Goal: Task Accomplishment & Management: Complete application form

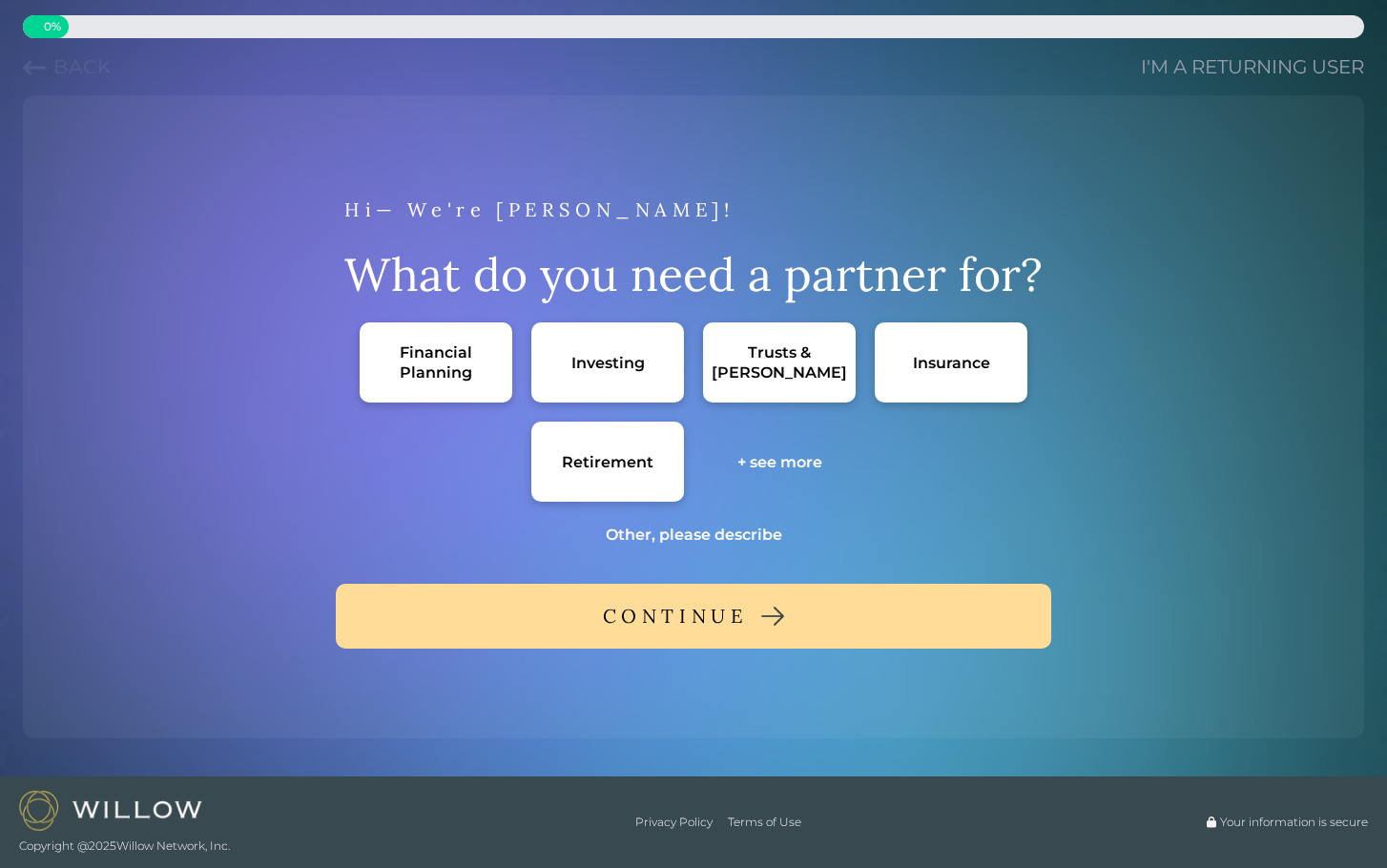
click at [434, 367] on div "Financial Planning" at bounding box center [436, 362] width 115 height 41
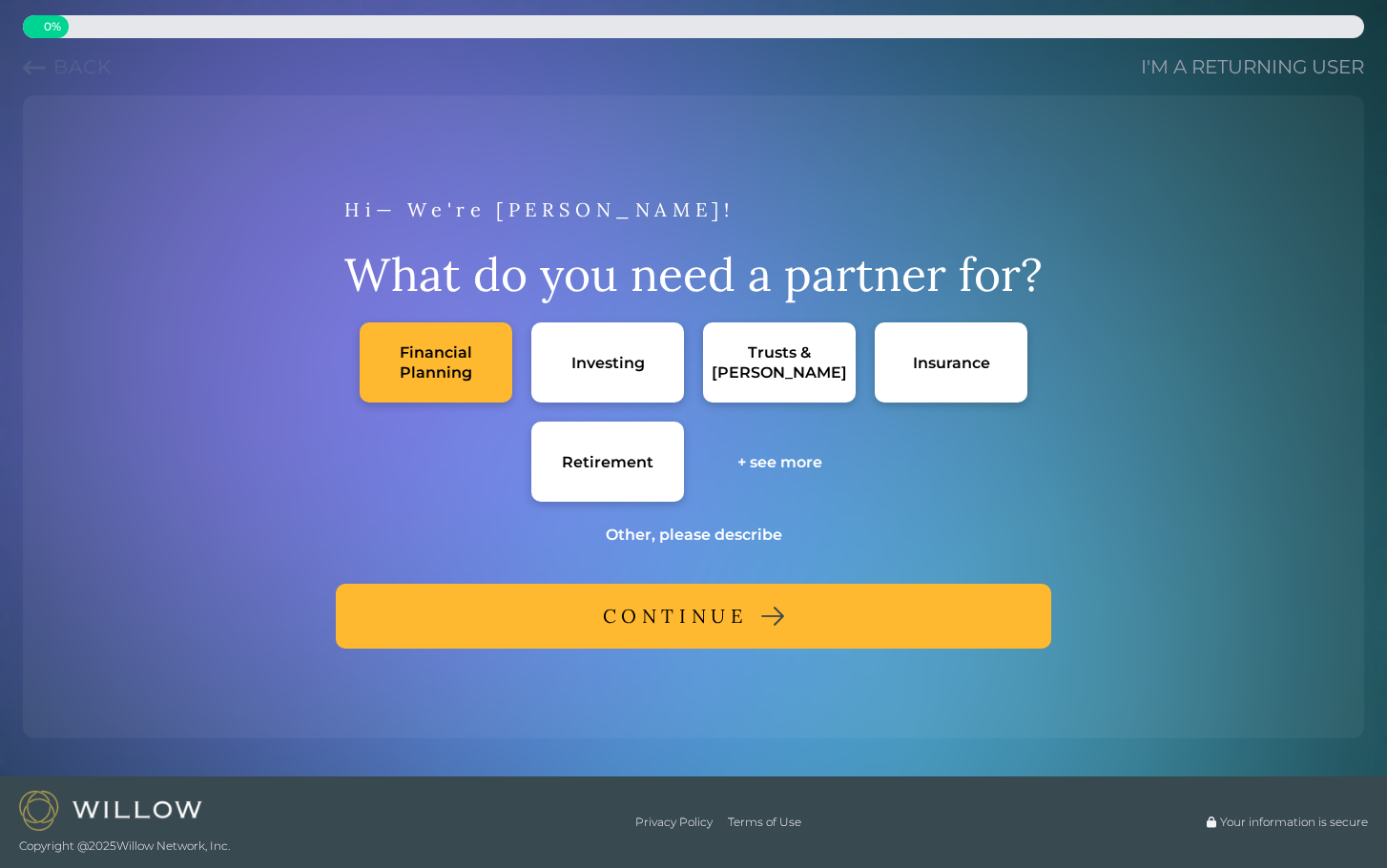
click at [583, 627] on button "CONTINUE" at bounding box center [694, 617] width 716 height 65
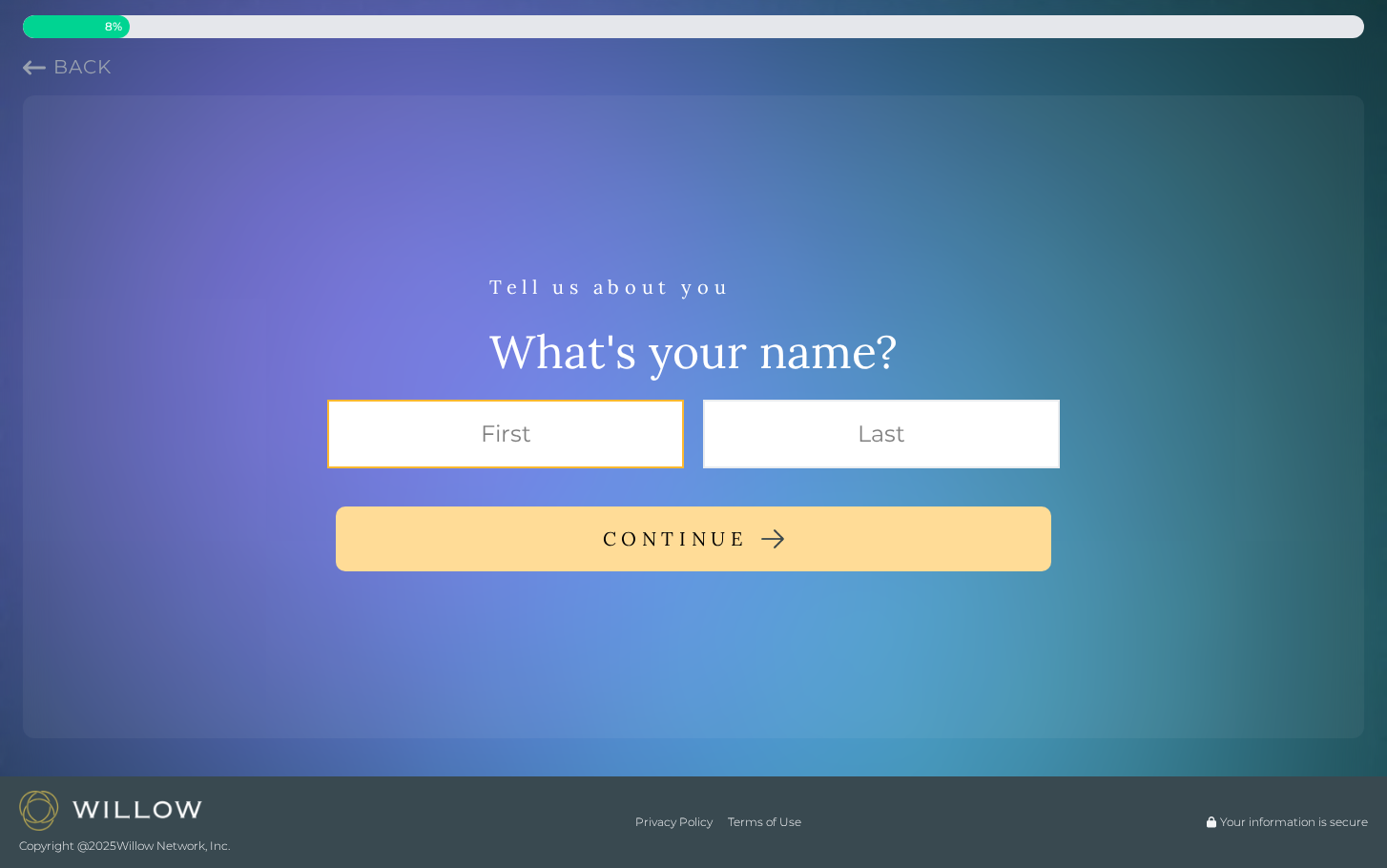
click at [627, 415] on input "text" at bounding box center [505, 433] width 357 height 68
type input "[PERSON_NAME]"
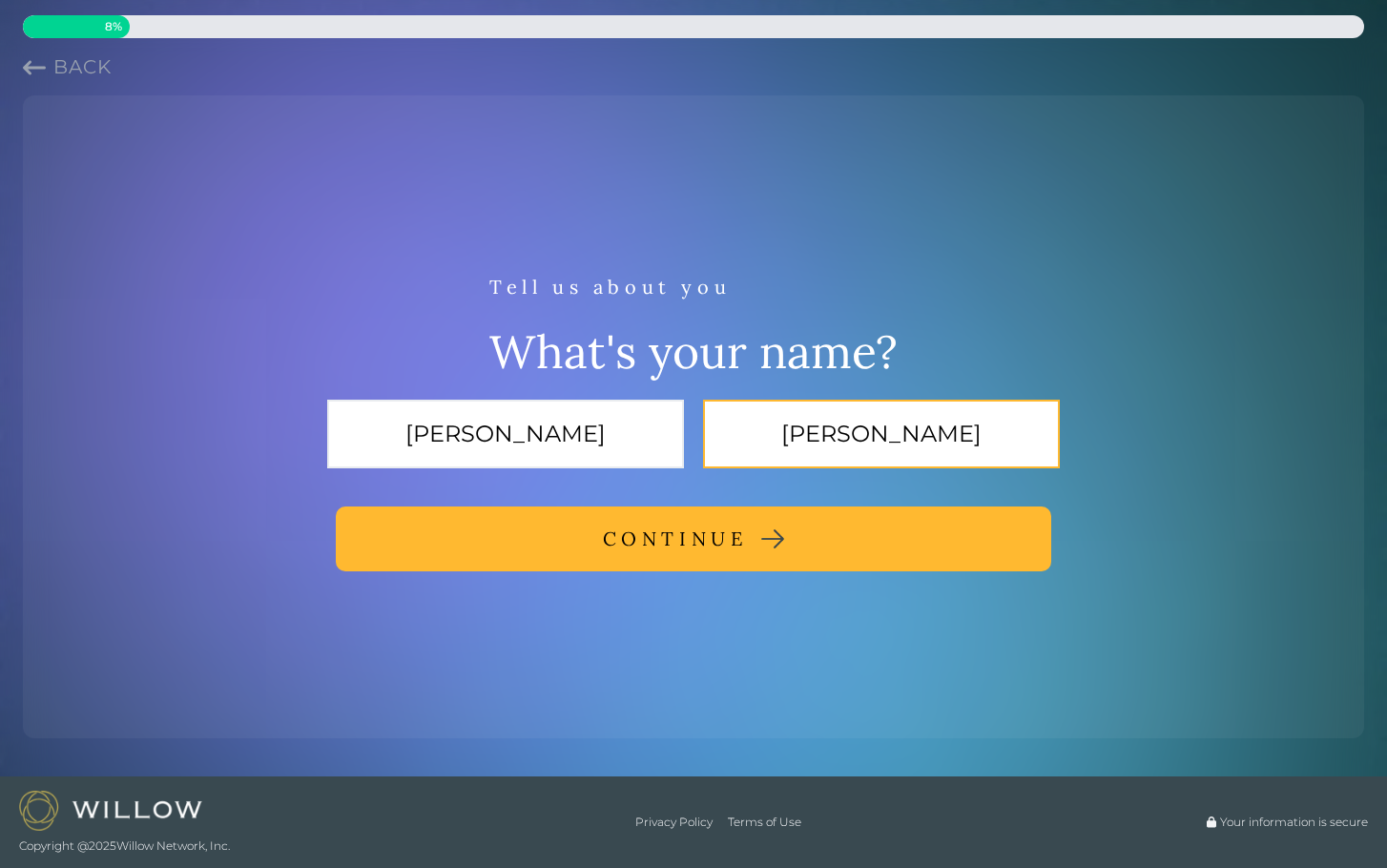
type input "[PERSON_NAME]"
click at [630, 539] on div "CONTINUE" at bounding box center [675, 539] width 145 height 35
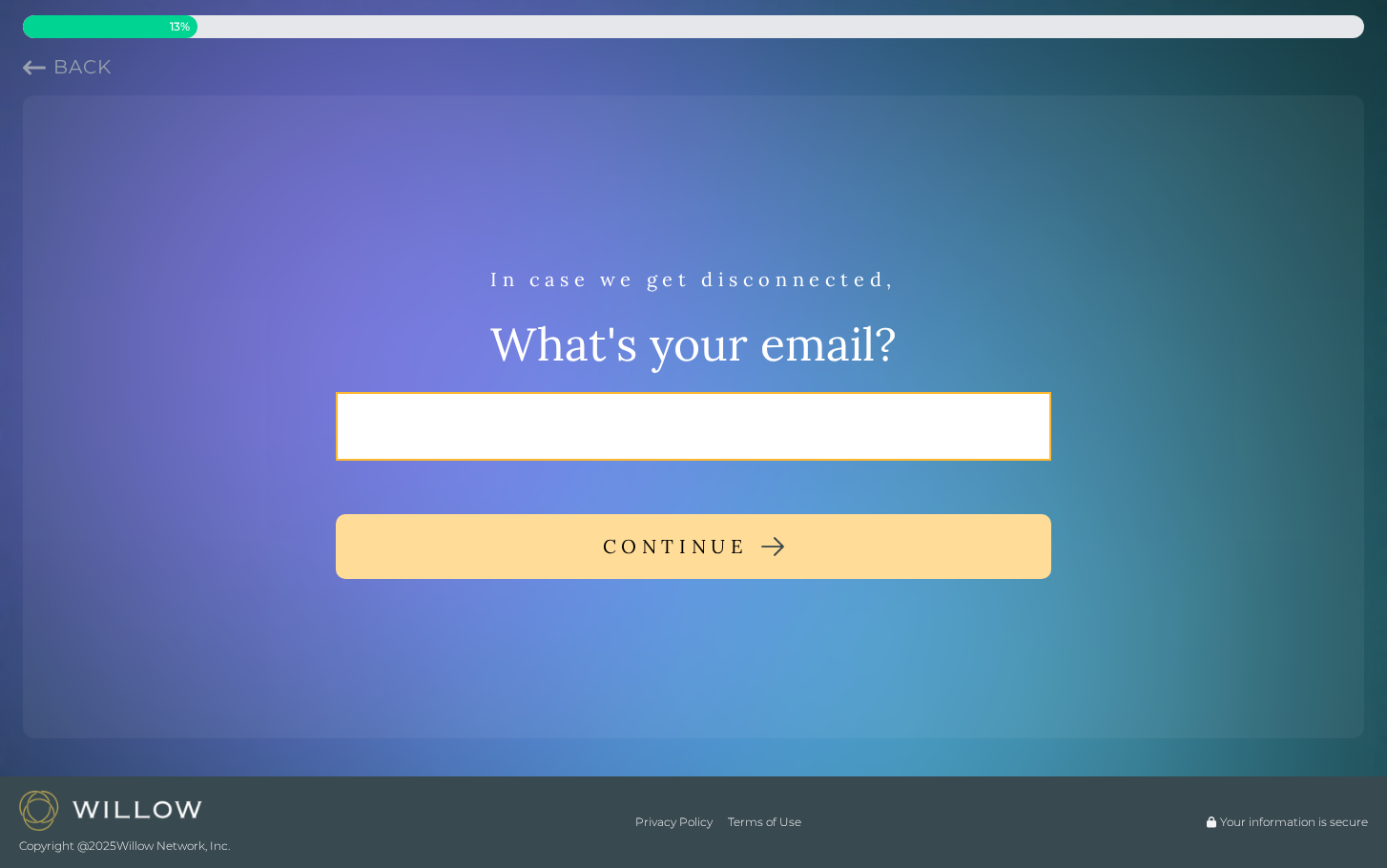
click at [666, 412] on input "email" at bounding box center [694, 426] width 716 height 68
type input "[EMAIL_ADDRESS][DOMAIN_NAME]"
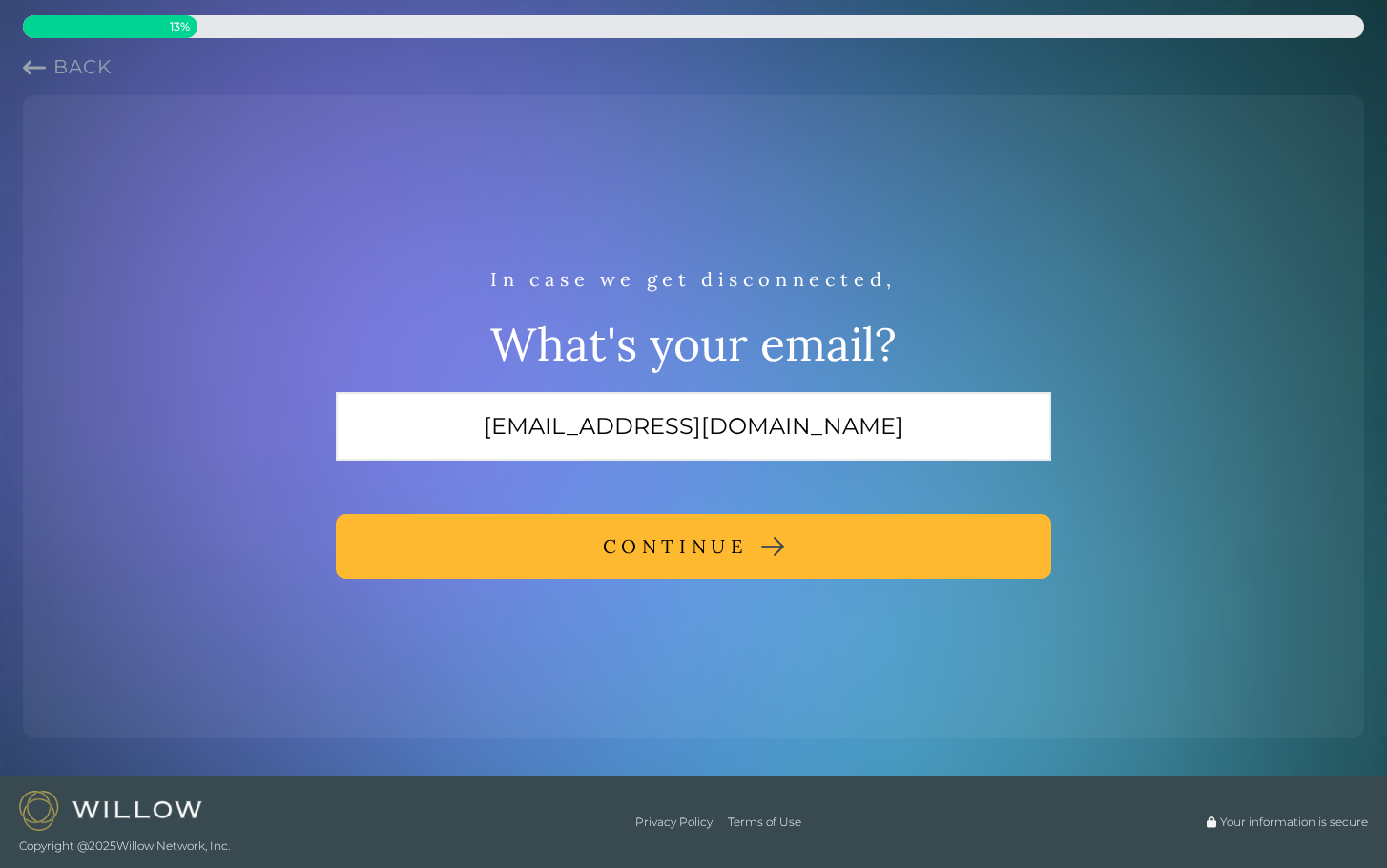
click at [638, 558] on div "CONTINUE" at bounding box center [675, 547] width 145 height 35
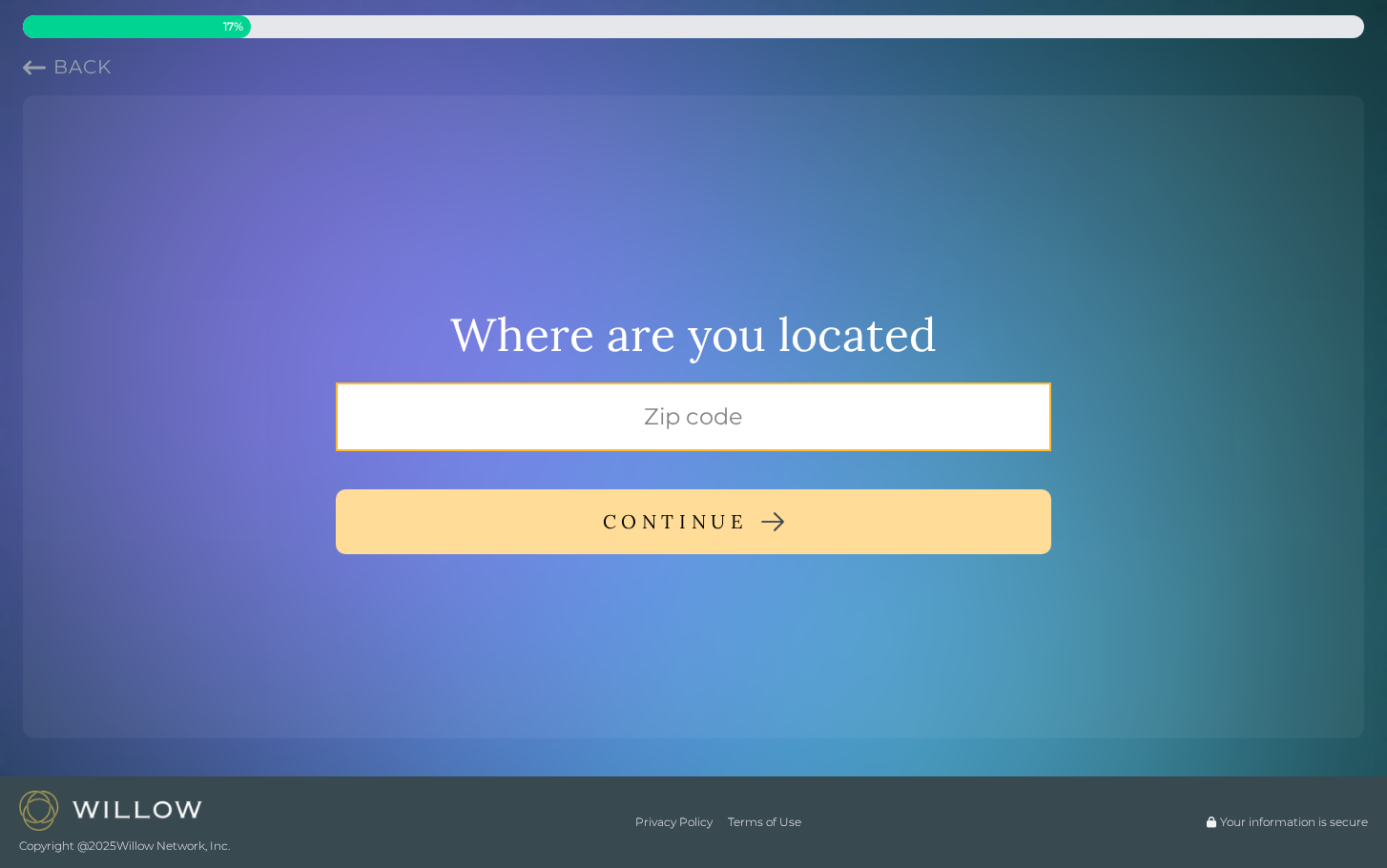
click at [696, 421] on input "text" at bounding box center [694, 416] width 716 height 68
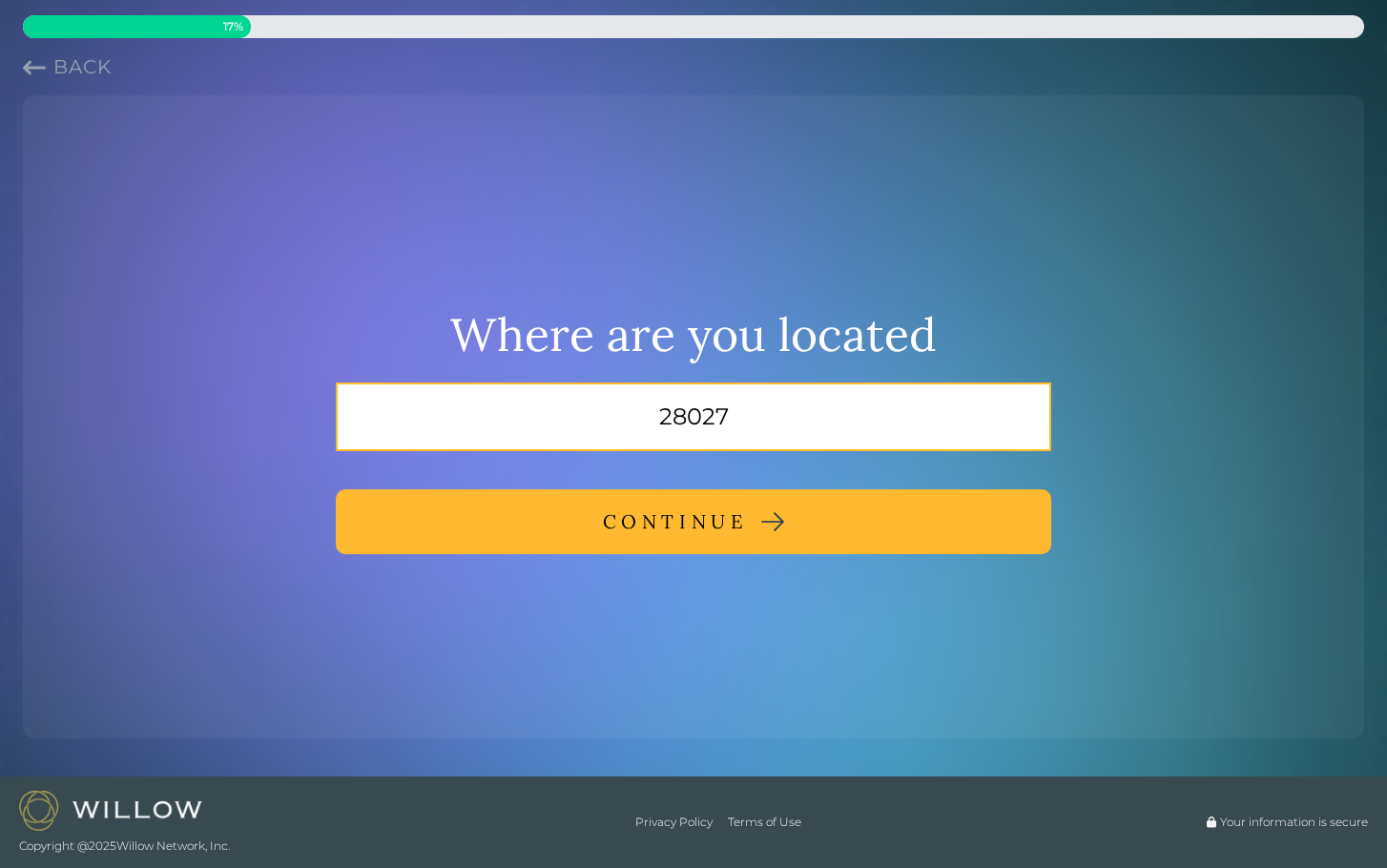
type input "28027"
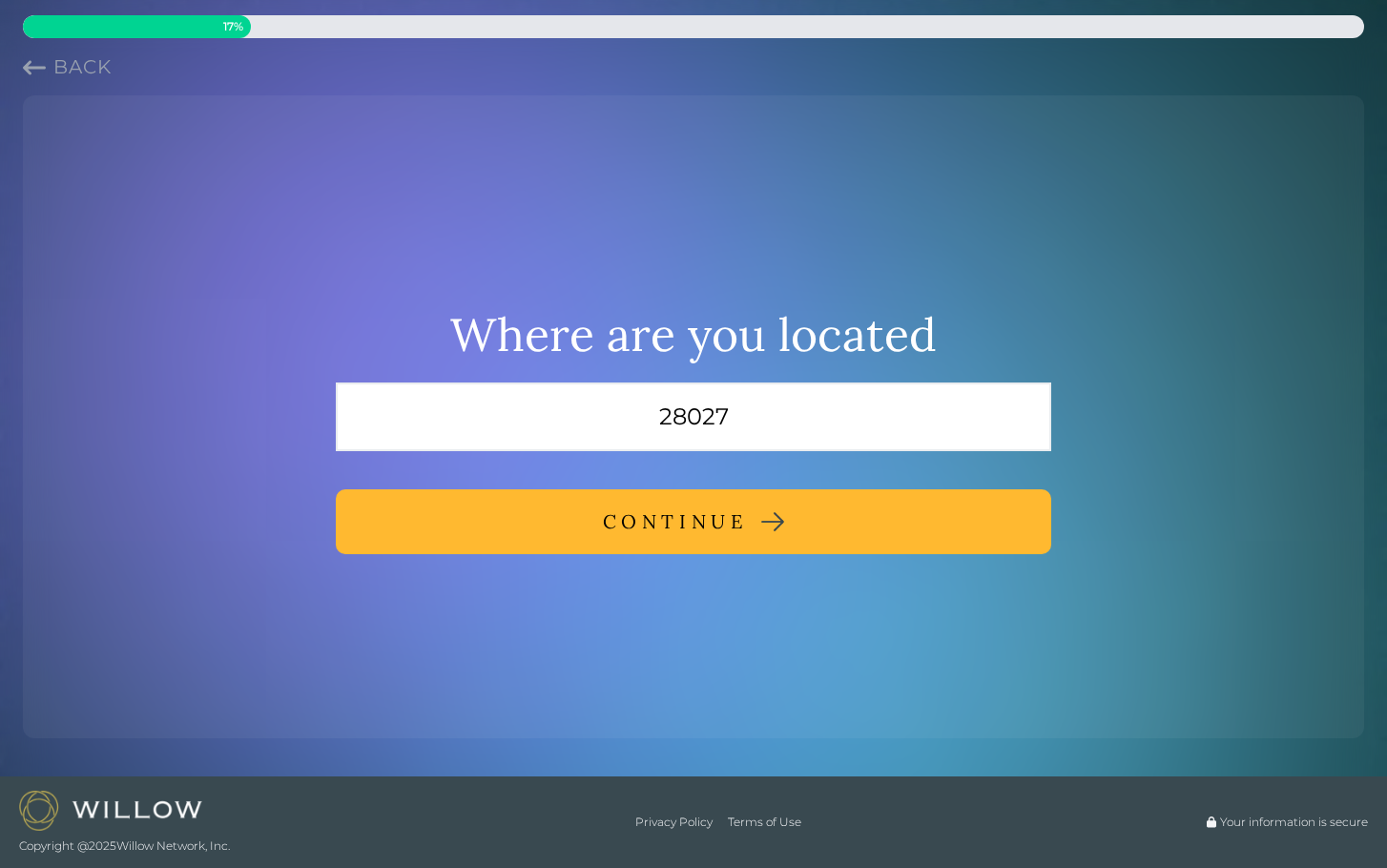
click at [706, 528] on div "CONTINUE" at bounding box center [675, 521] width 145 height 35
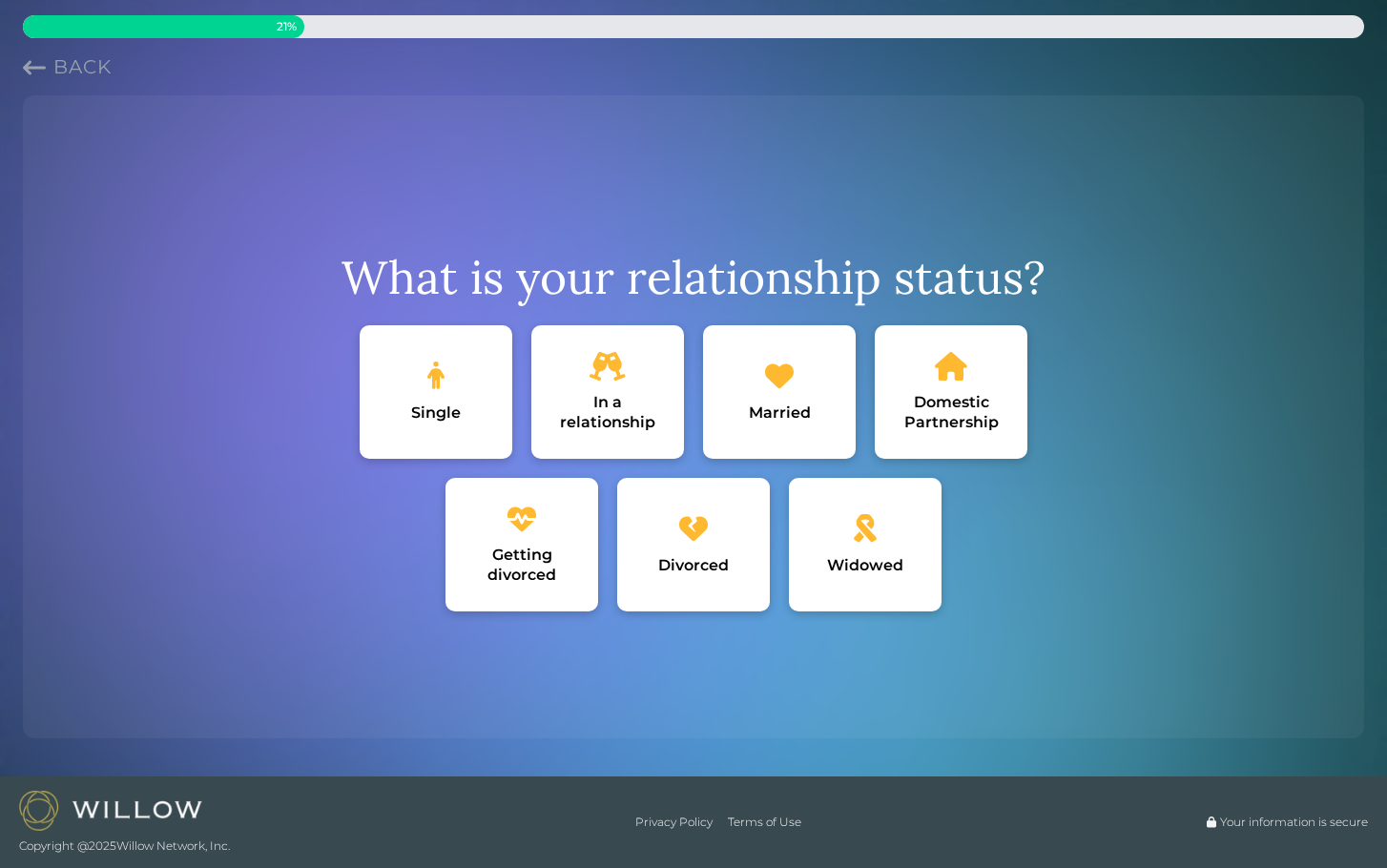
click at [778, 396] on div "Married" at bounding box center [779, 391] width 152 height 133
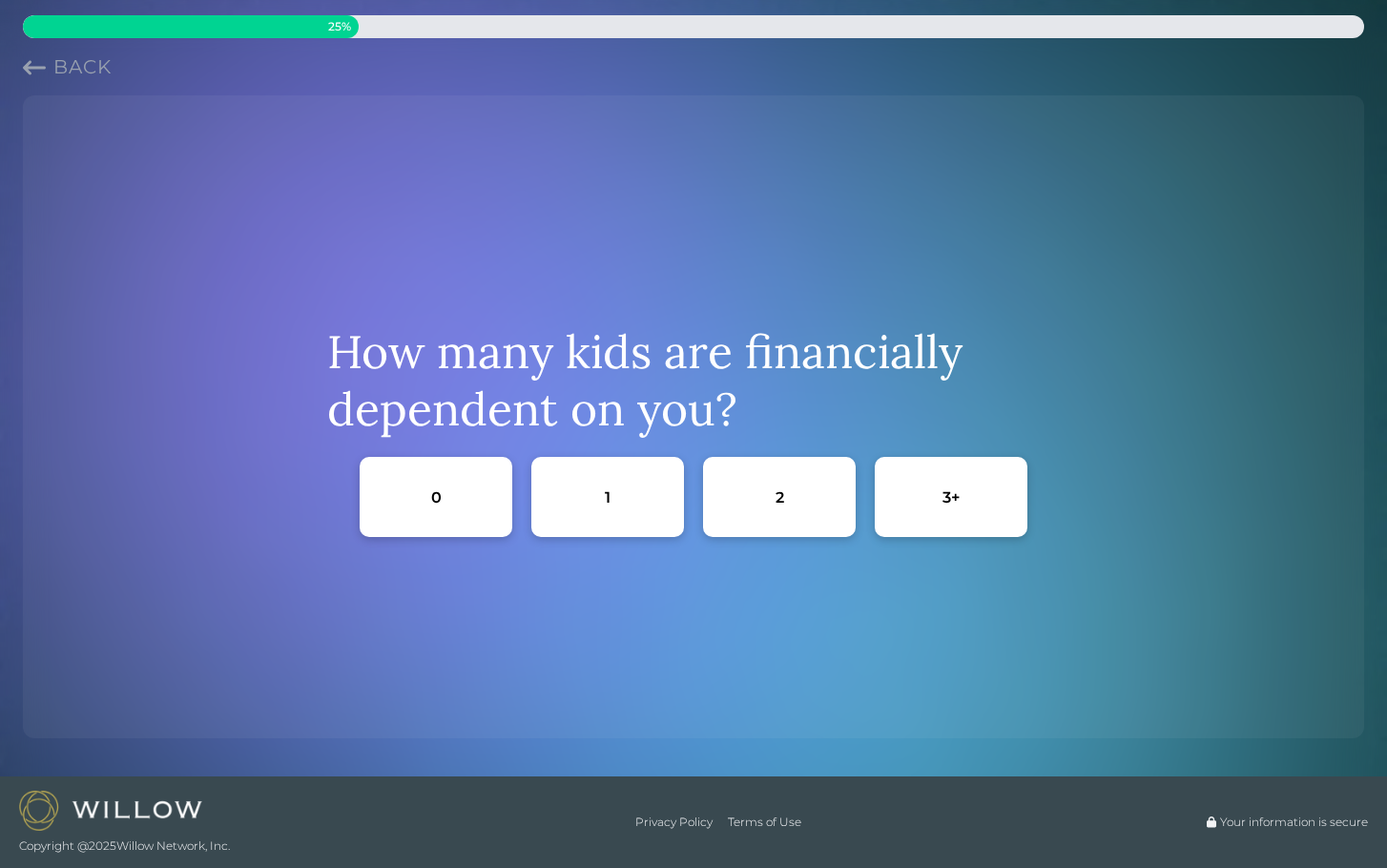
click at [482, 497] on div "0" at bounding box center [436, 496] width 152 height 80
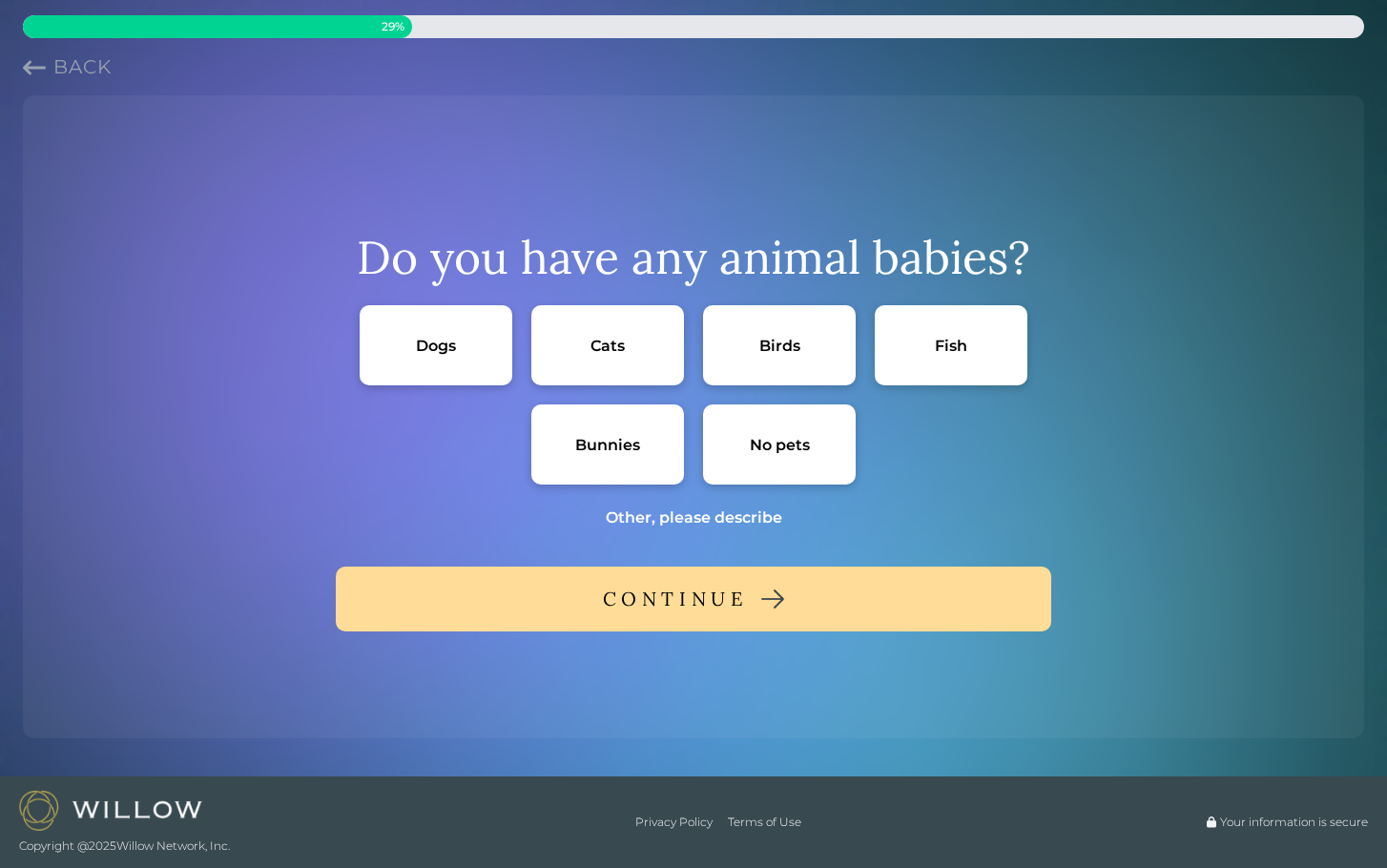
click at [462, 339] on div "Dogs" at bounding box center [436, 345] width 152 height 80
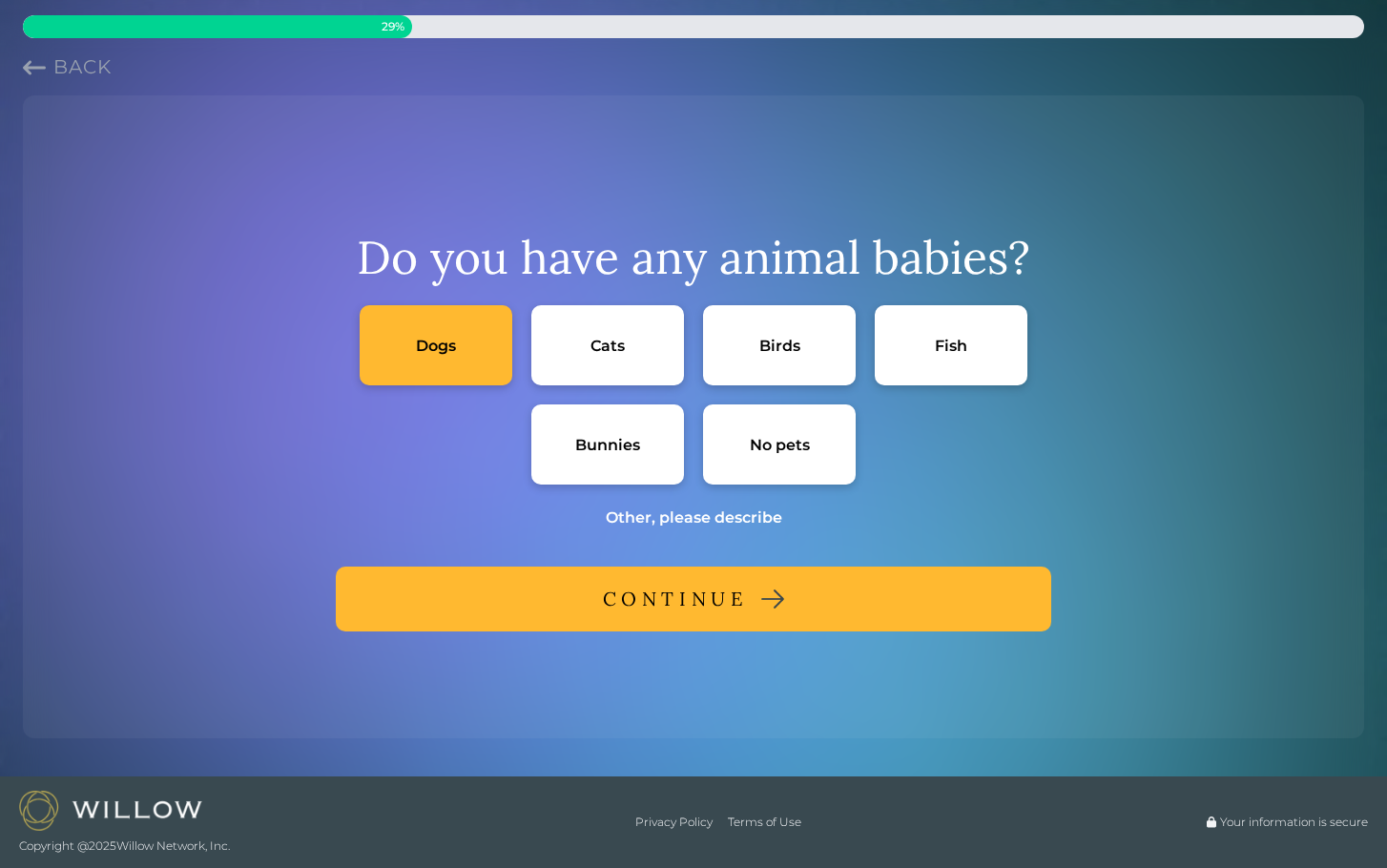
click at [564, 606] on button "CONTINUE" at bounding box center [694, 599] width 716 height 65
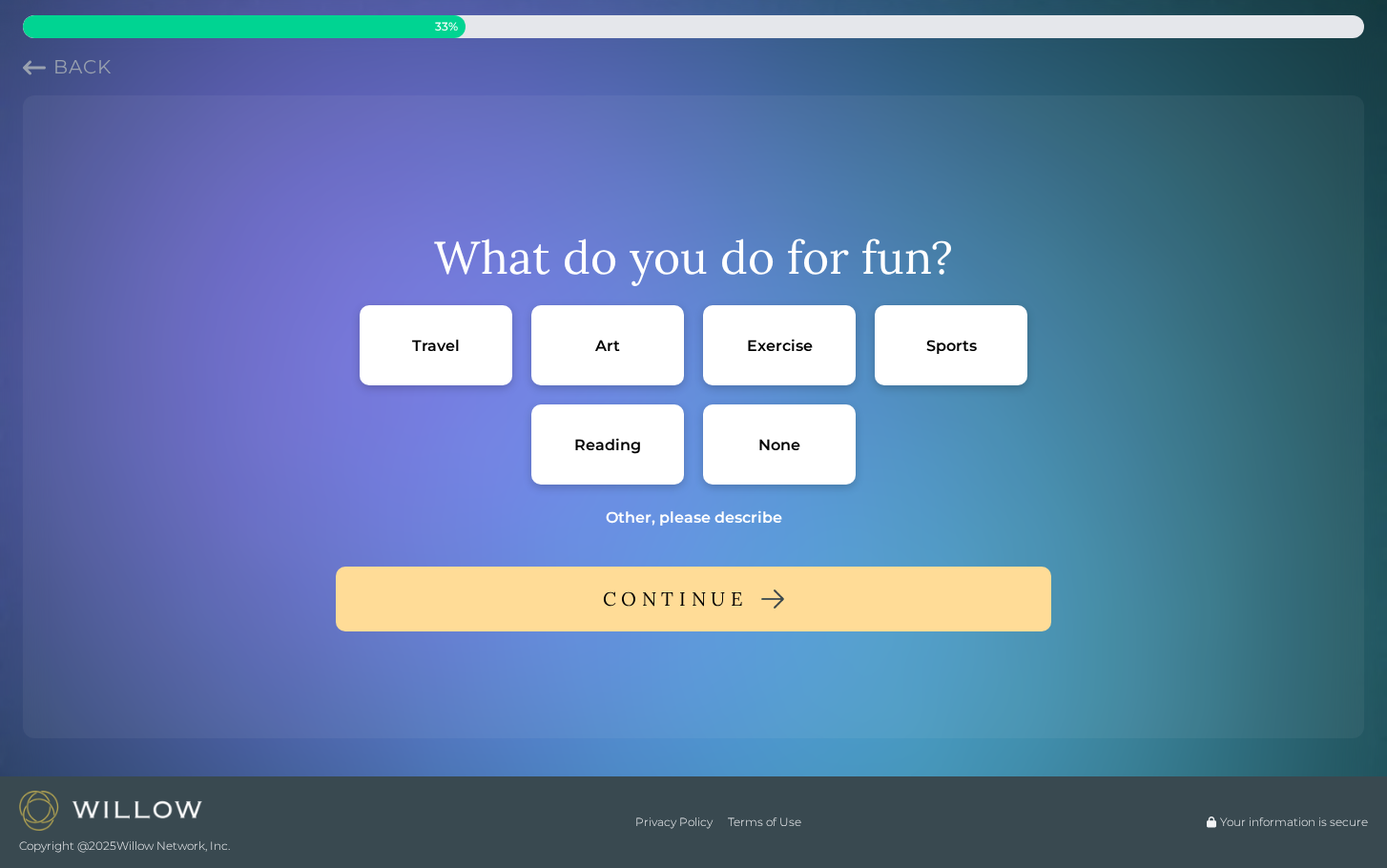
click at [790, 340] on div "Exercise" at bounding box center [780, 346] width 66 height 20
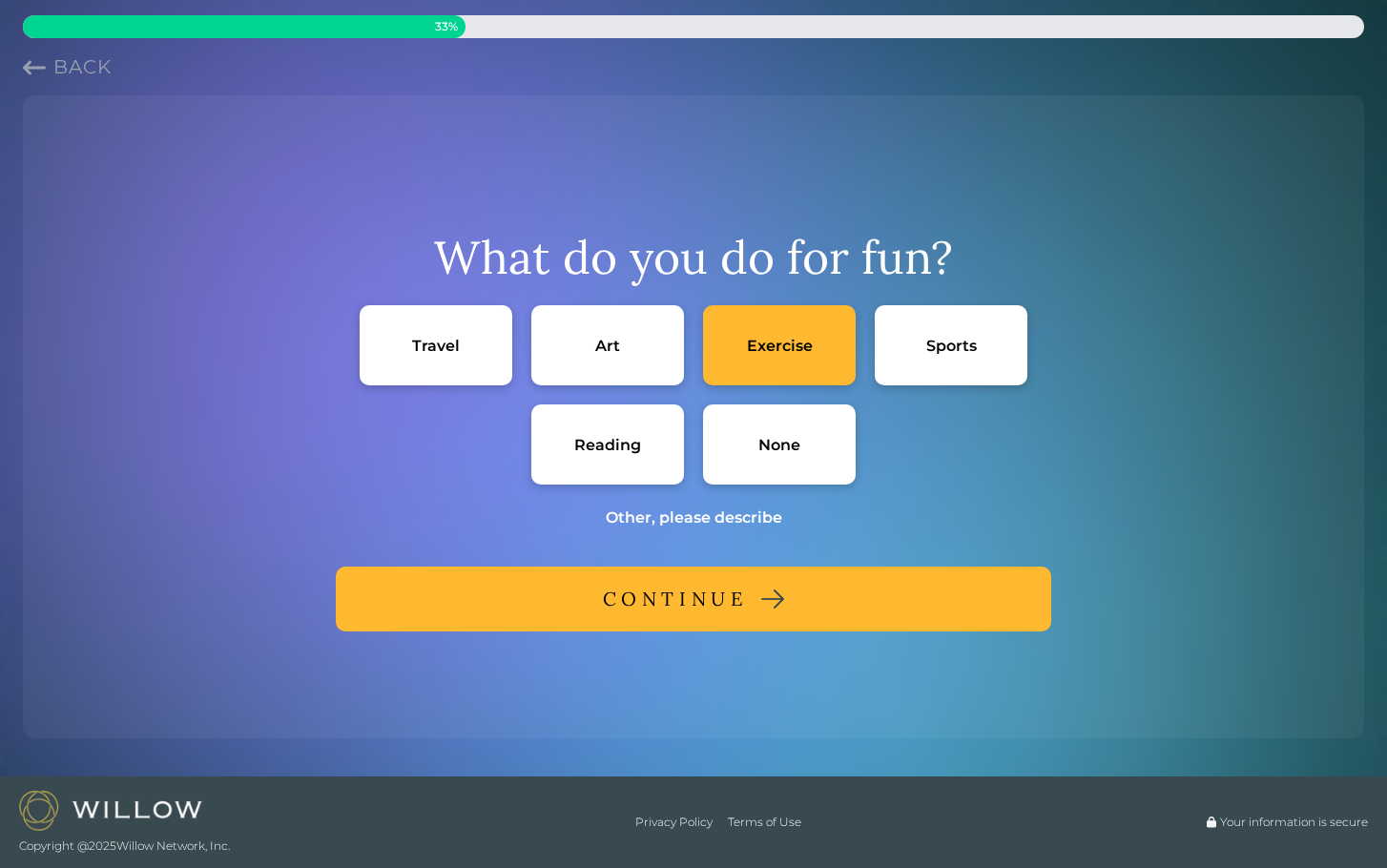
click at [741, 598] on div "CONTINUE" at bounding box center [675, 599] width 145 height 35
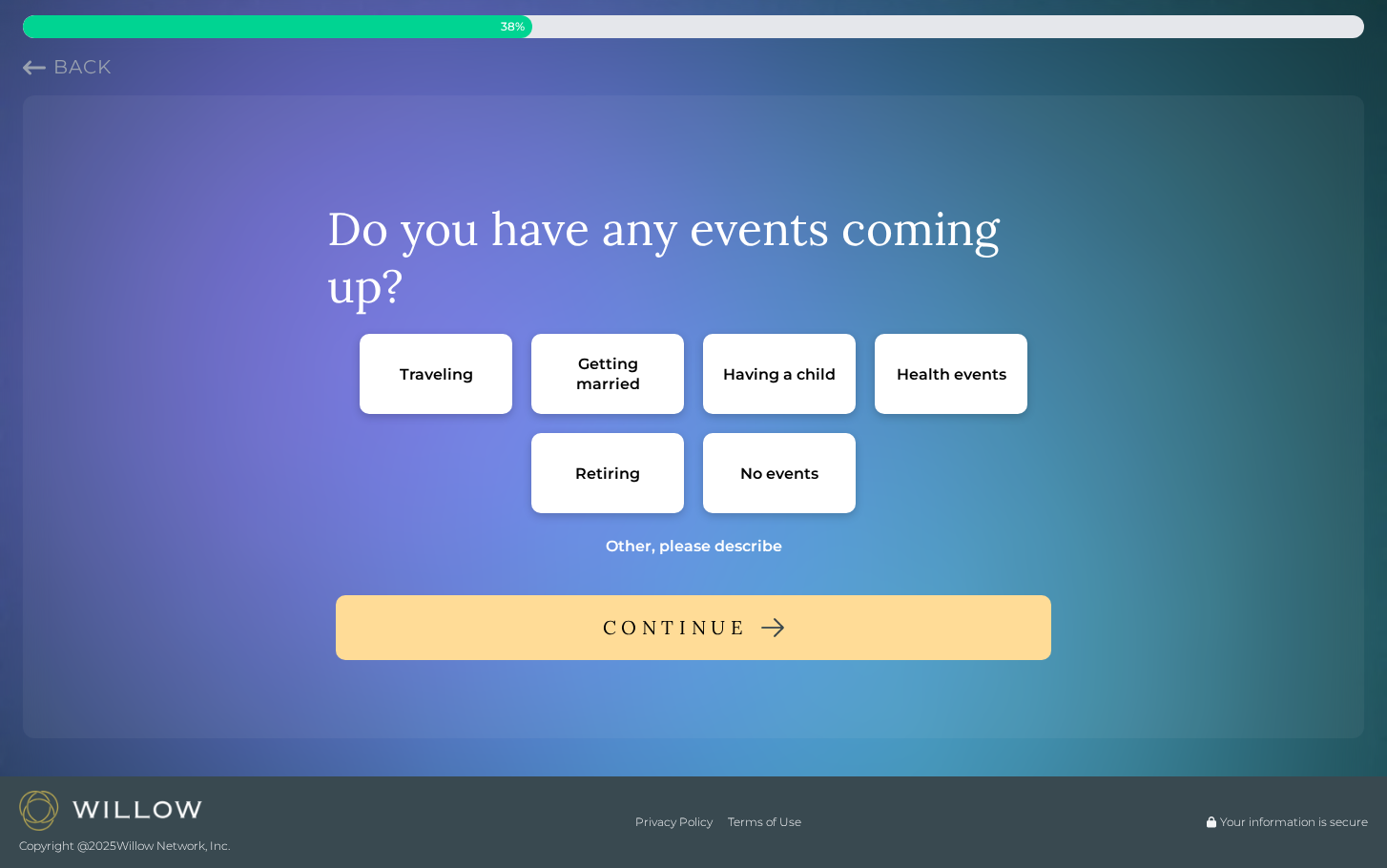
click at [632, 456] on div "Retiring" at bounding box center [607, 473] width 152 height 80
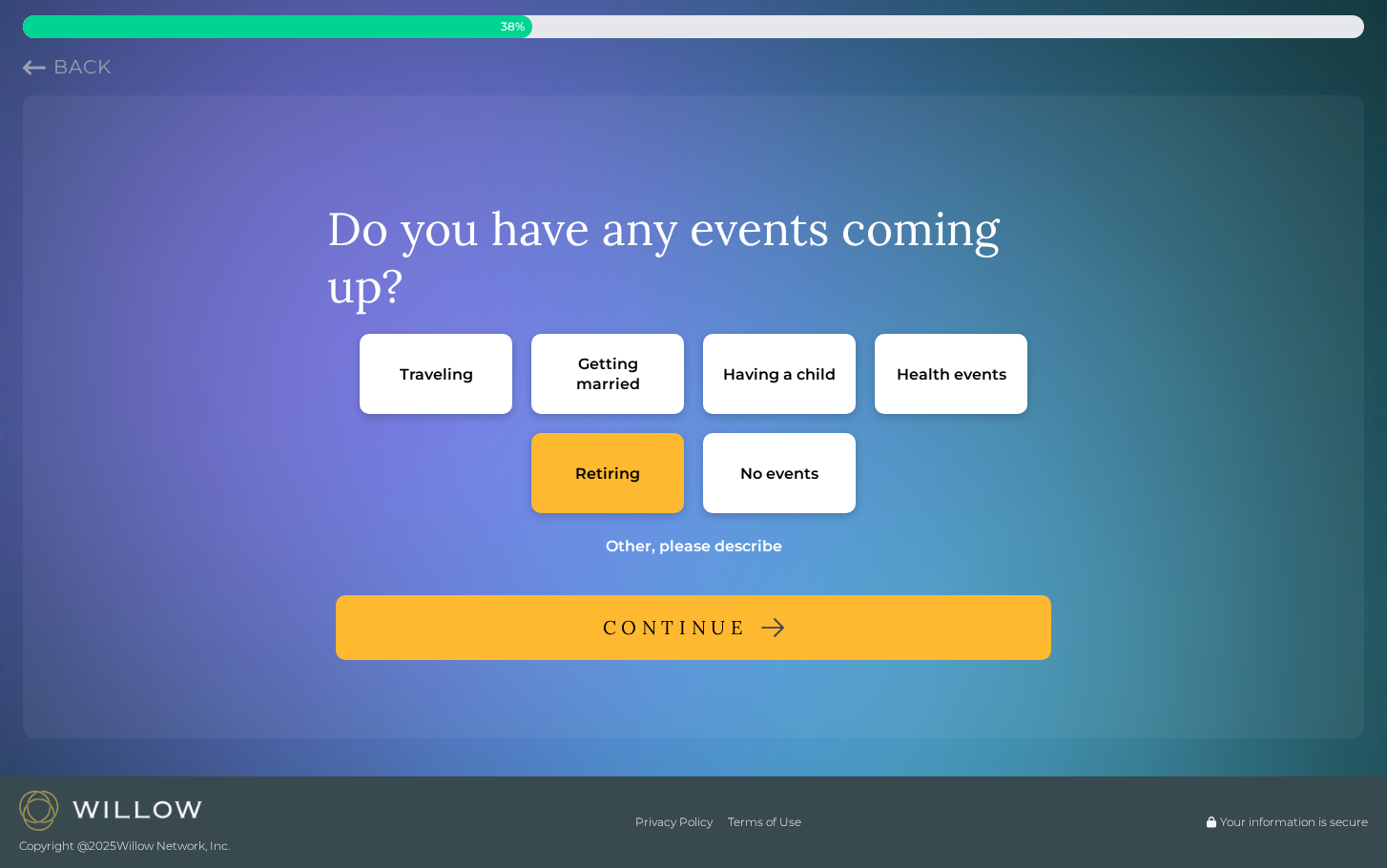
click at [660, 650] on button "CONTINUE" at bounding box center [694, 628] width 716 height 65
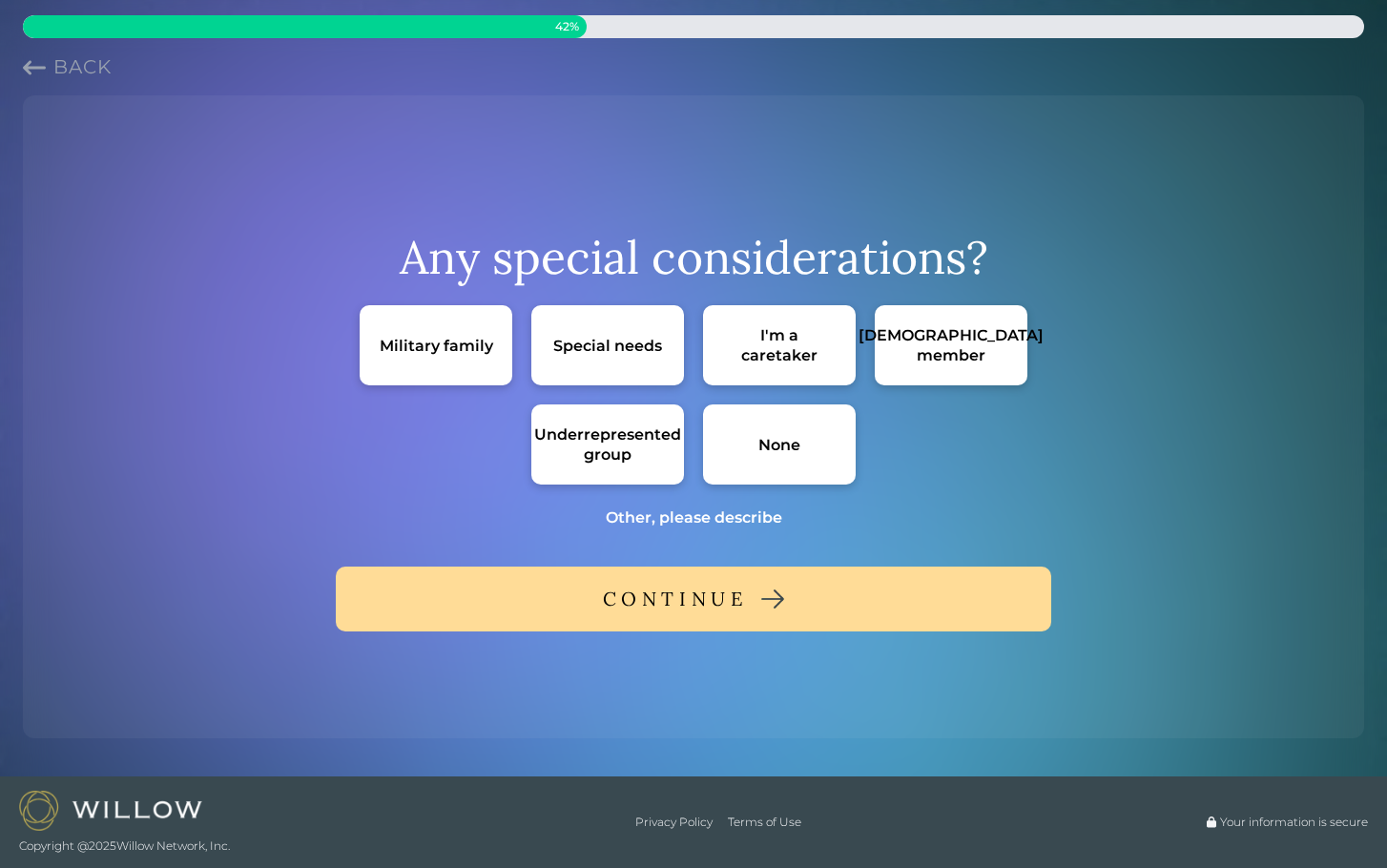
click at [745, 457] on div "None" at bounding box center [779, 444] width 152 height 80
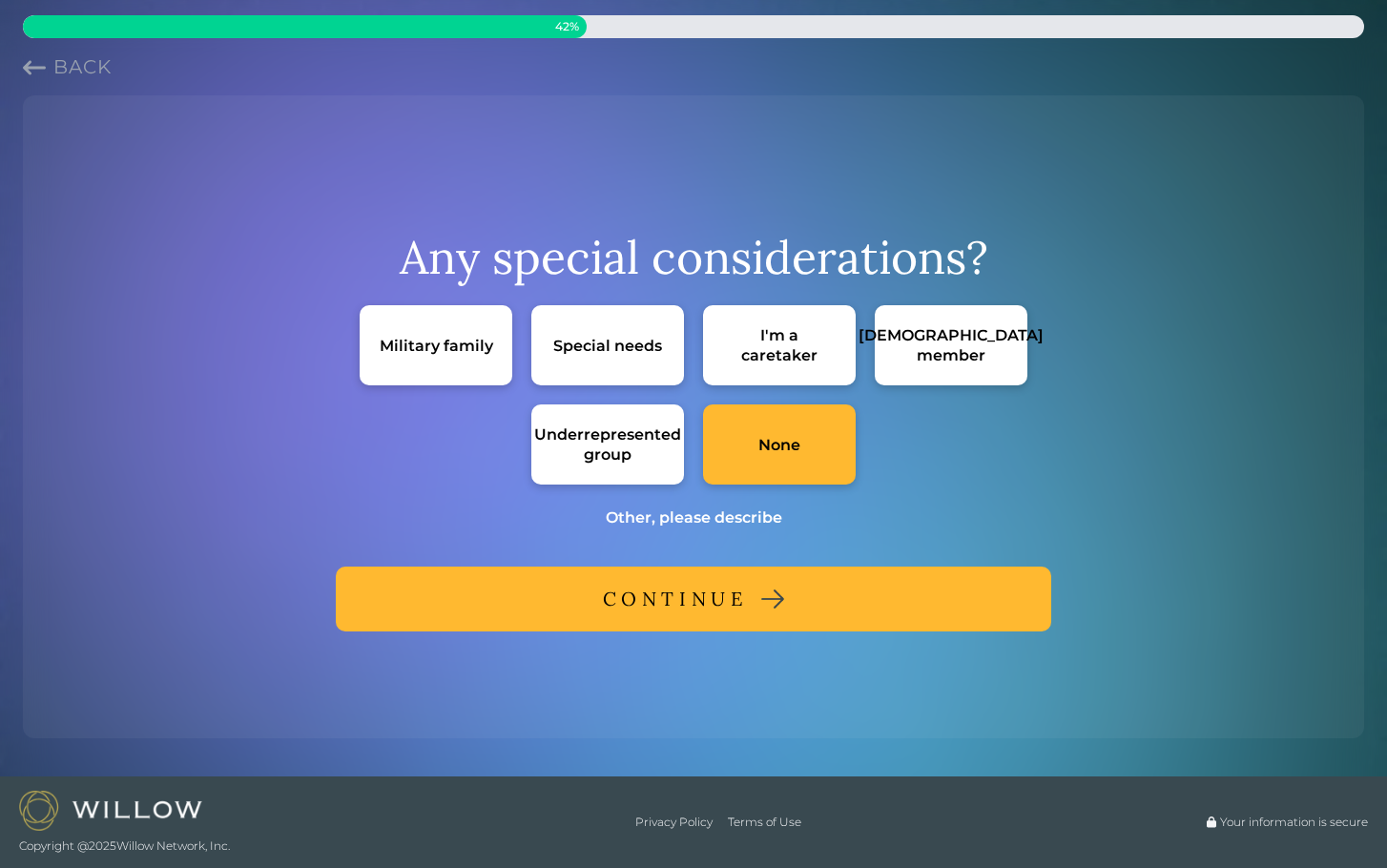
click at [720, 604] on div "CONTINUE" at bounding box center [675, 599] width 145 height 35
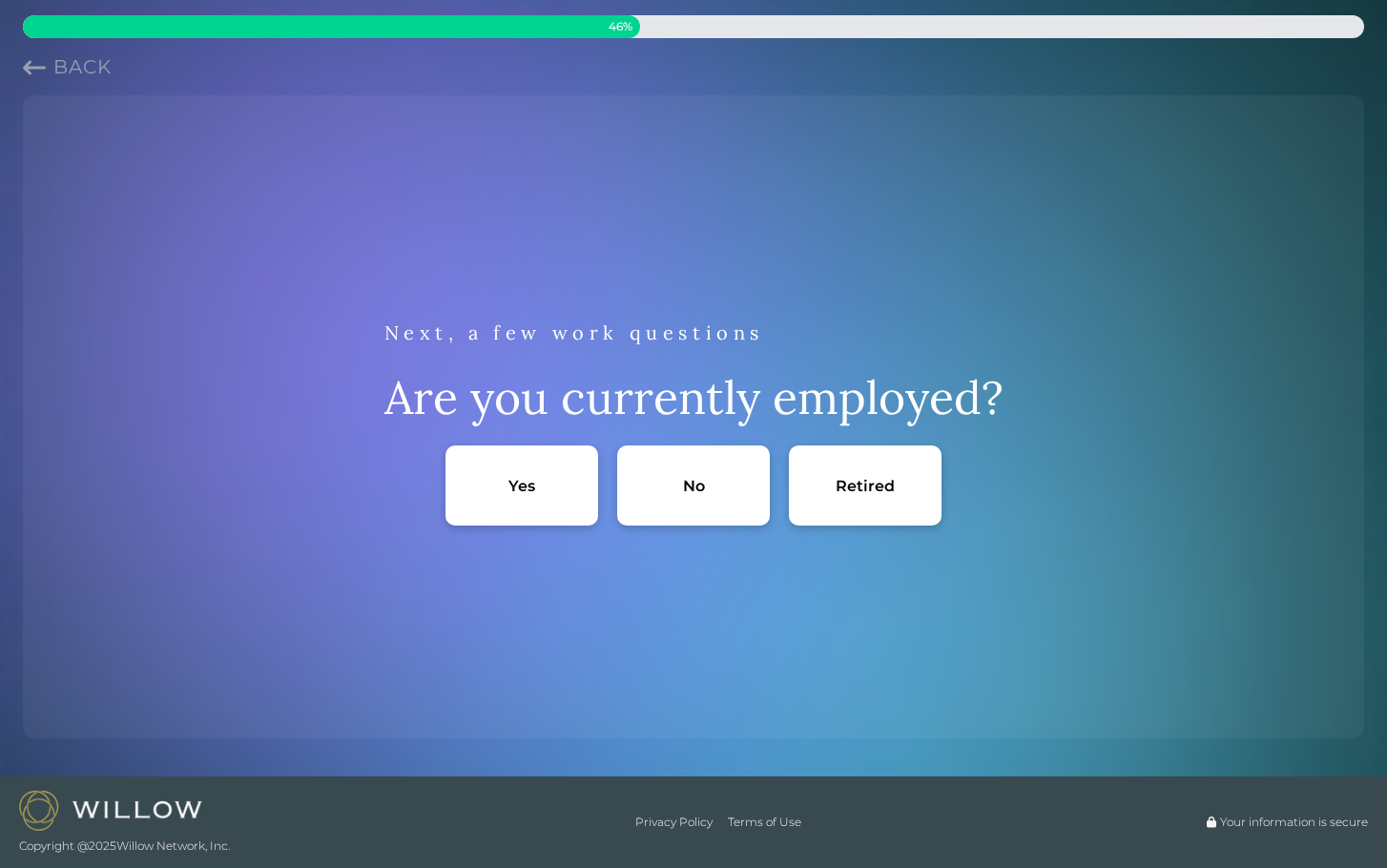
click at [808, 485] on div "Retired" at bounding box center [865, 485] width 152 height 80
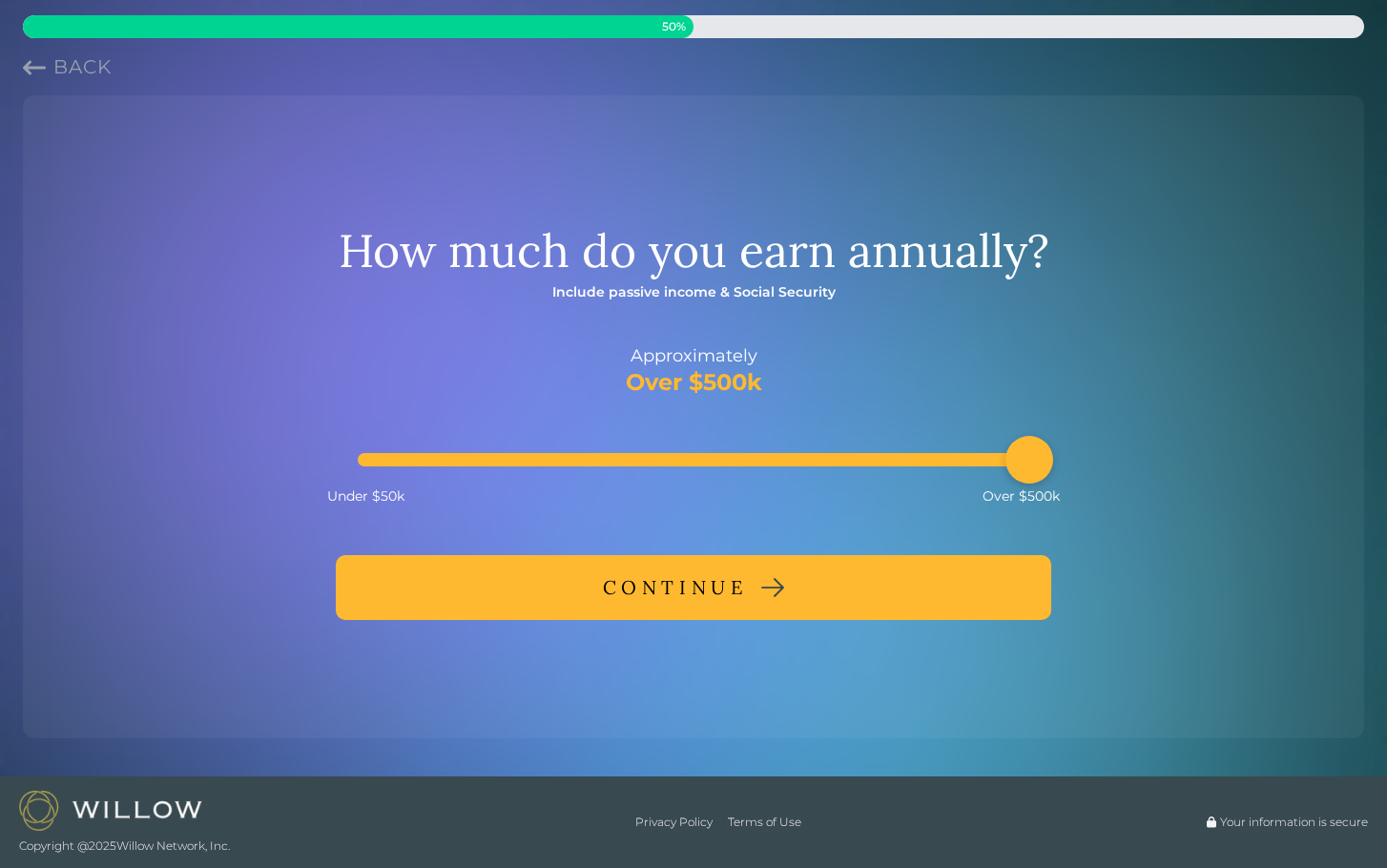
drag, startPoint x: 523, startPoint y: 464, endPoint x: 1065, endPoint y: 455, distance: 542.1
click at [1065, 455] on div "How much do you earn annually? Include passive income & Social Security Approxi…" at bounding box center [693, 416] width 1326 height 612
click at [880, 597] on button "CONTINUE" at bounding box center [694, 588] width 716 height 65
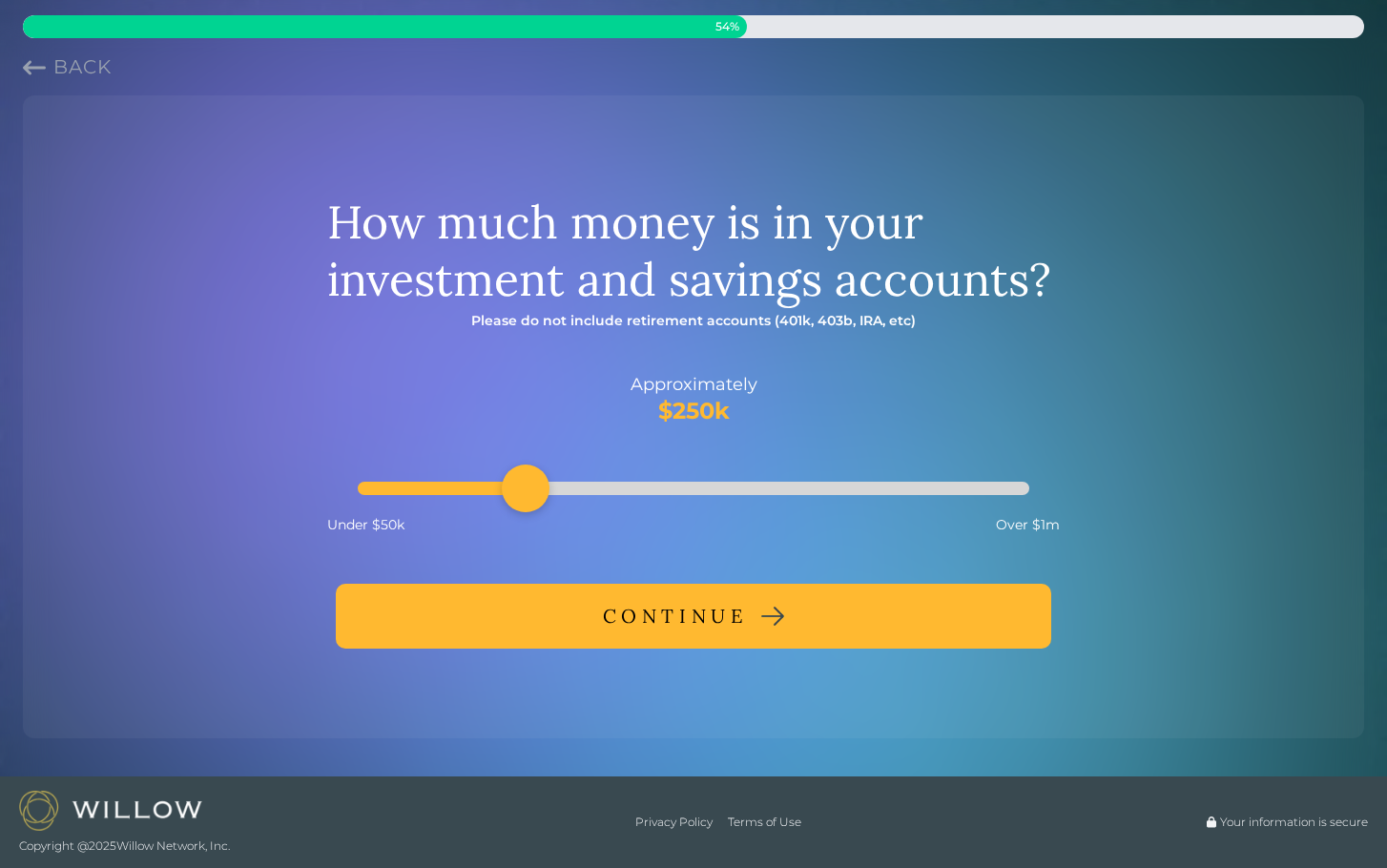
drag, startPoint x: 434, startPoint y: 489, endPoint x: 529, endPoint y: 483, distance: 95.2
click at [529, 483] on div "Accessibility label" at bounding box center [526, 488] width 47 height 47
click at [647, 629] on div "CONTINUE" at bounding box center [675, 616] width 145 height 35
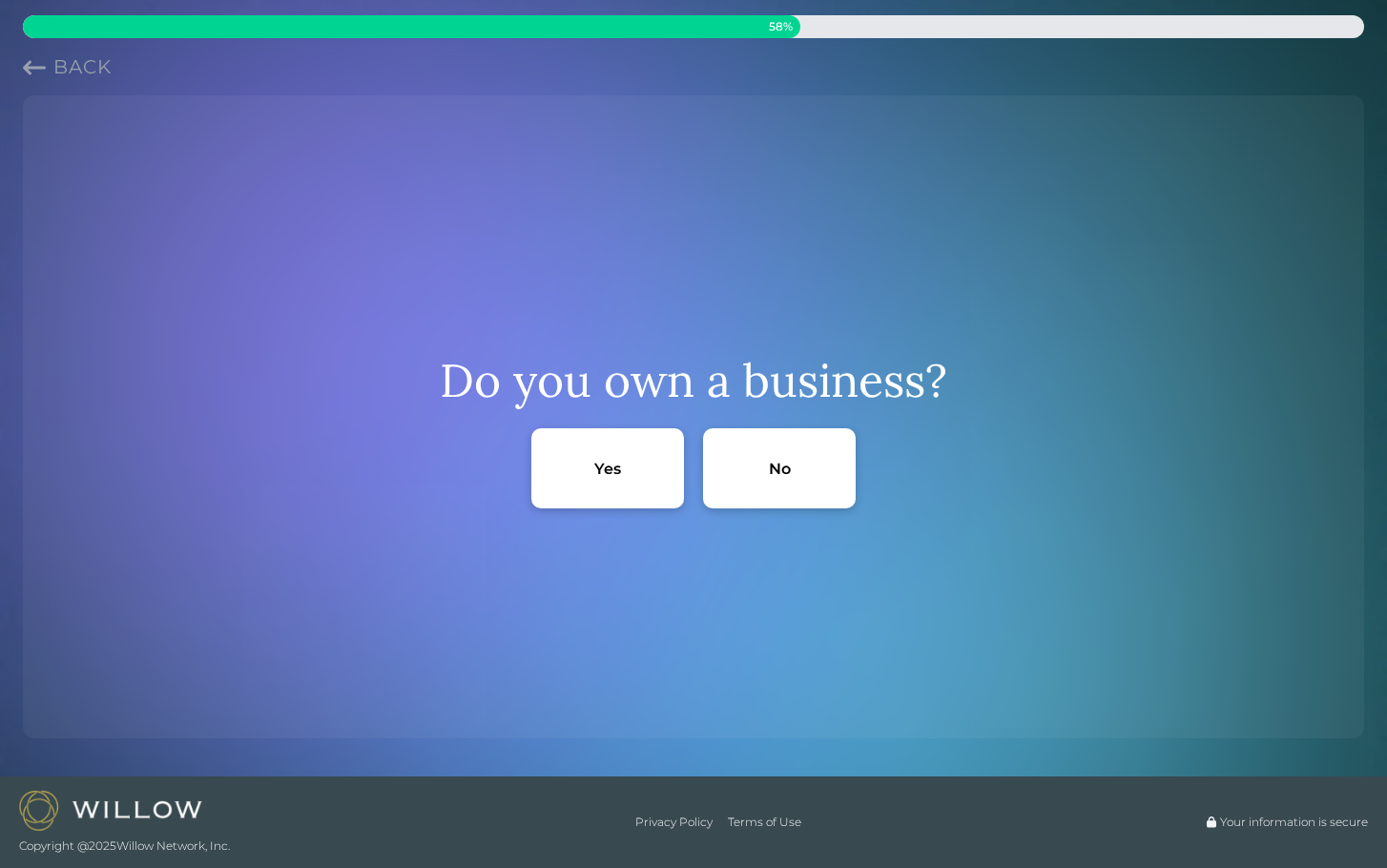
click at [779, 477] on div "No" at bounding box center [780, 469] width 22 height 20
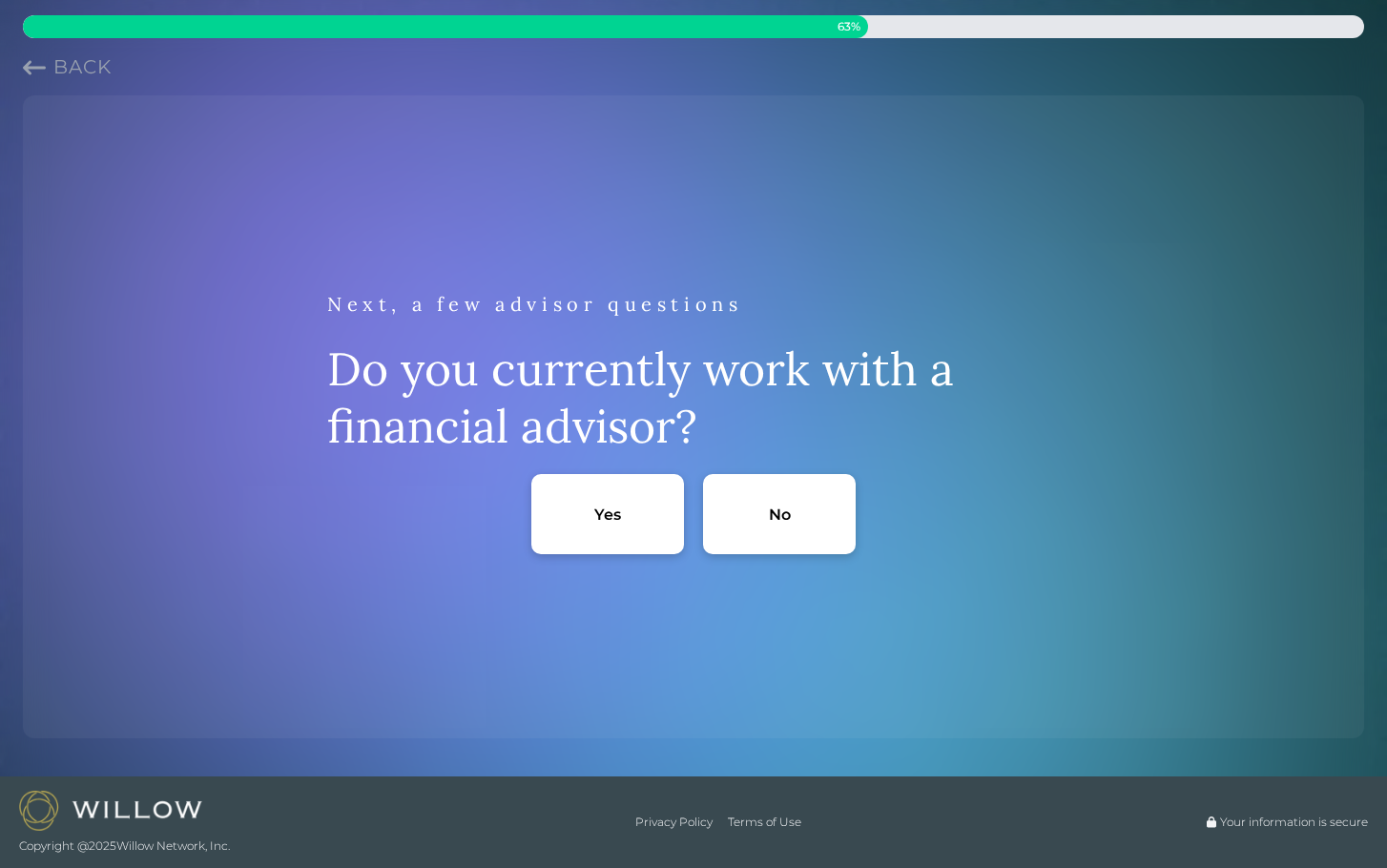
click at [778, 493] on div "No" at bounding box center [779, 514] width 152 height 80
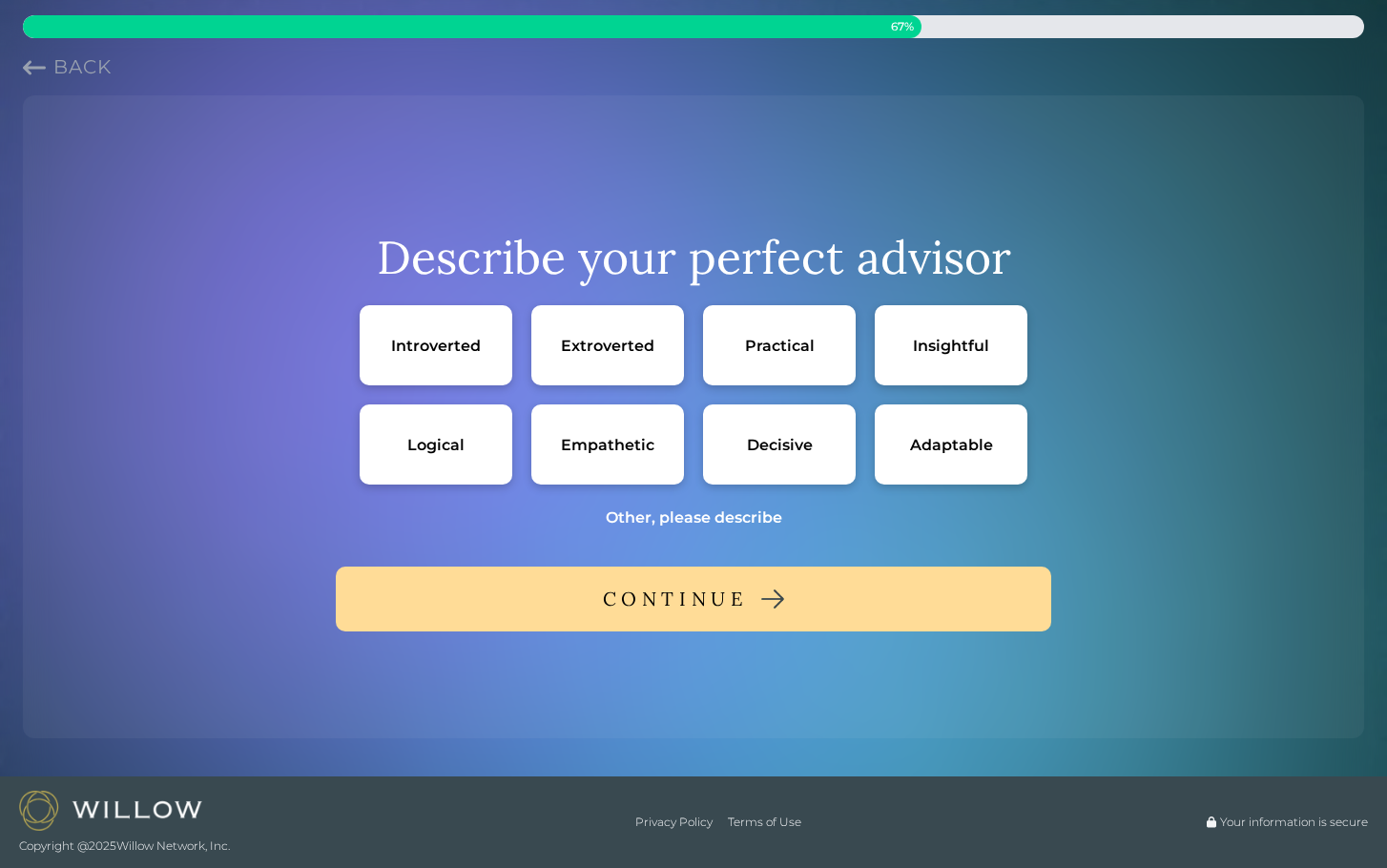
click at [477, 447] on div "Logical" at bounding box center [436, 444] width 152 height 80
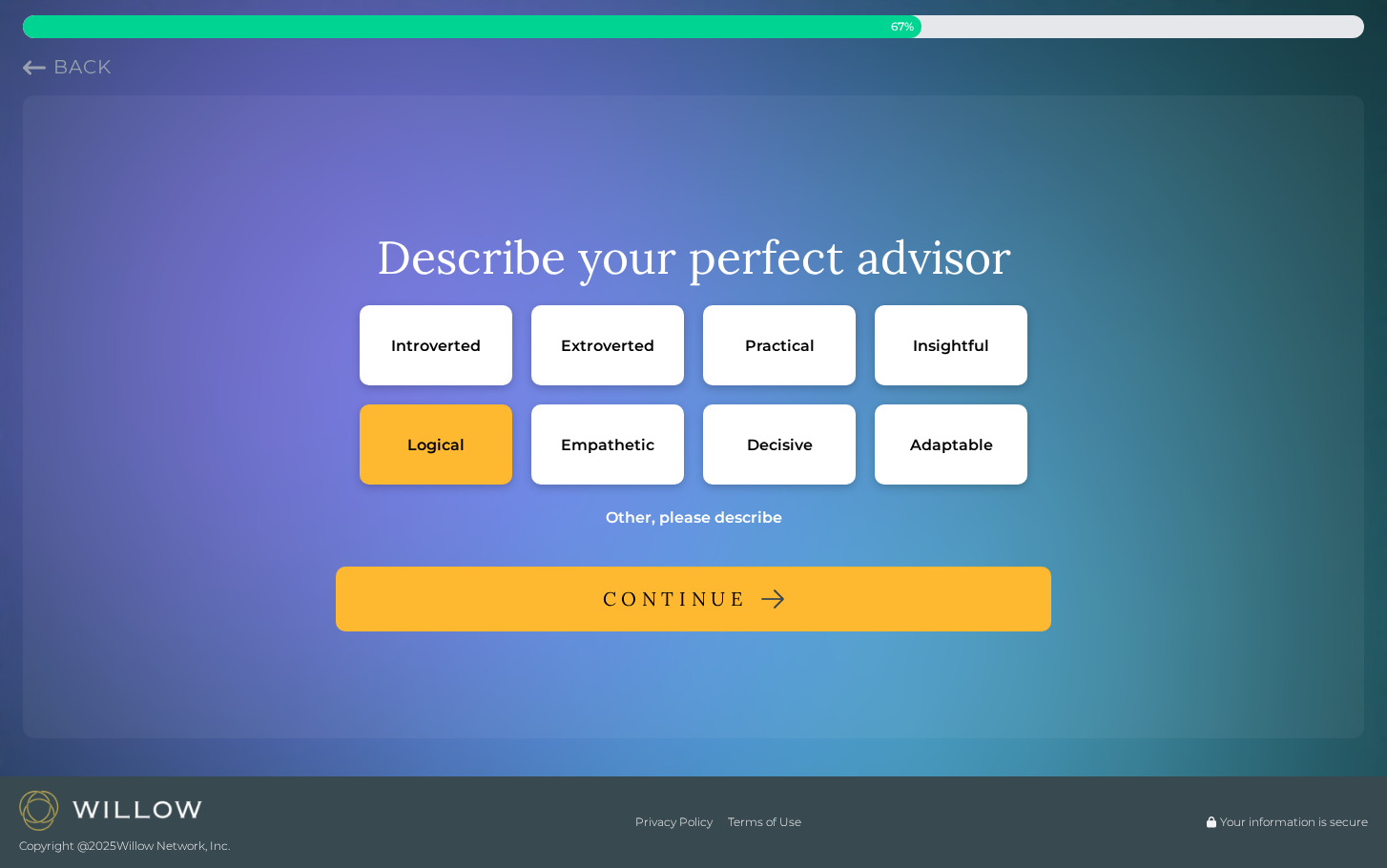
click at [966, 330] on div "Insightful" at bounding box center [951, 345] width 152 height 80
click at [802, 337] on div "Practical" at bounding box center [780, 346] width 69 height 20
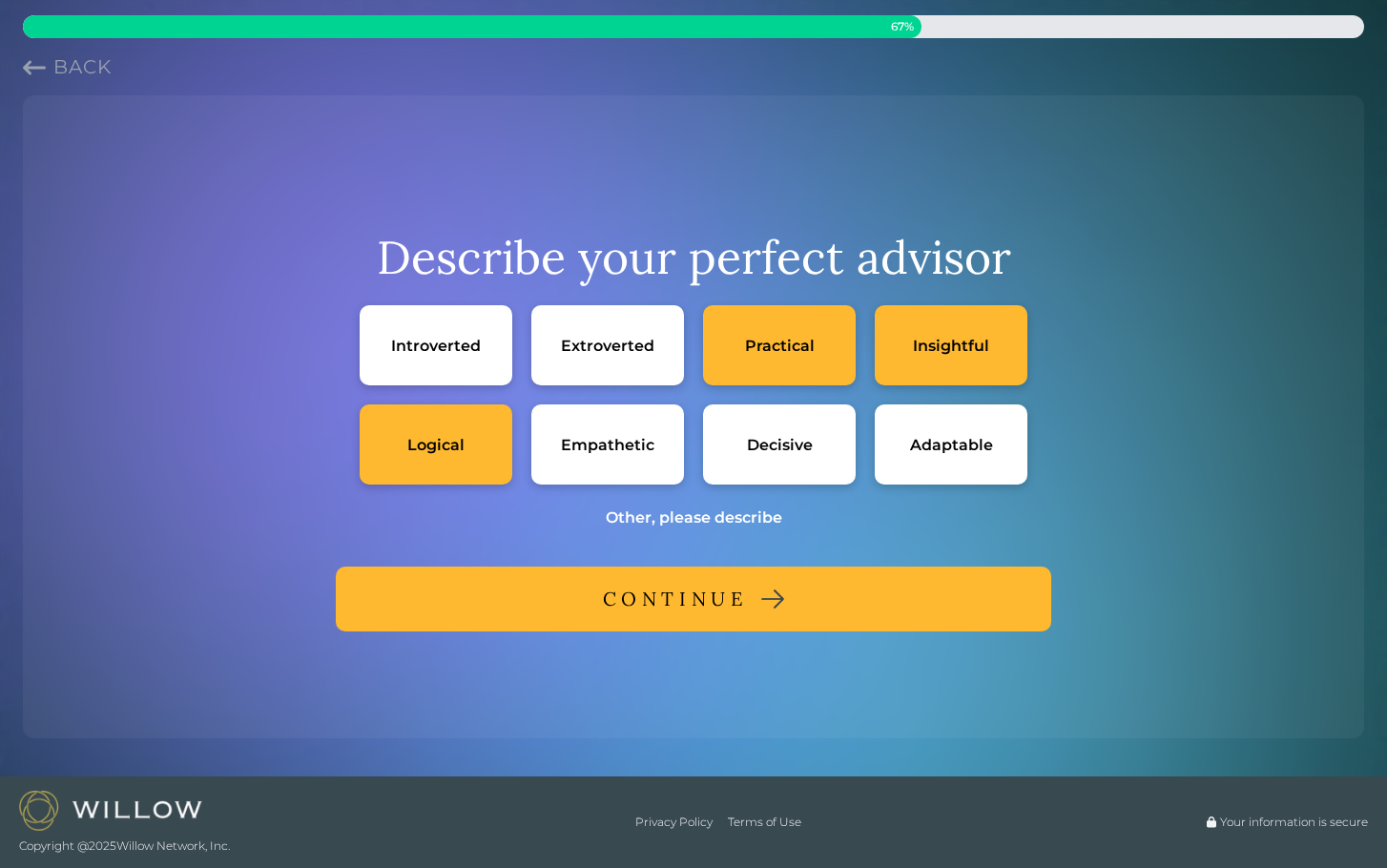
click at [655, 471] on div "Empathetic" at bounding box center [607, 444] width 152 height 80
click at [720, 579] on button "CONTINUE" at bounding box center [694, 599] width 716 height 65
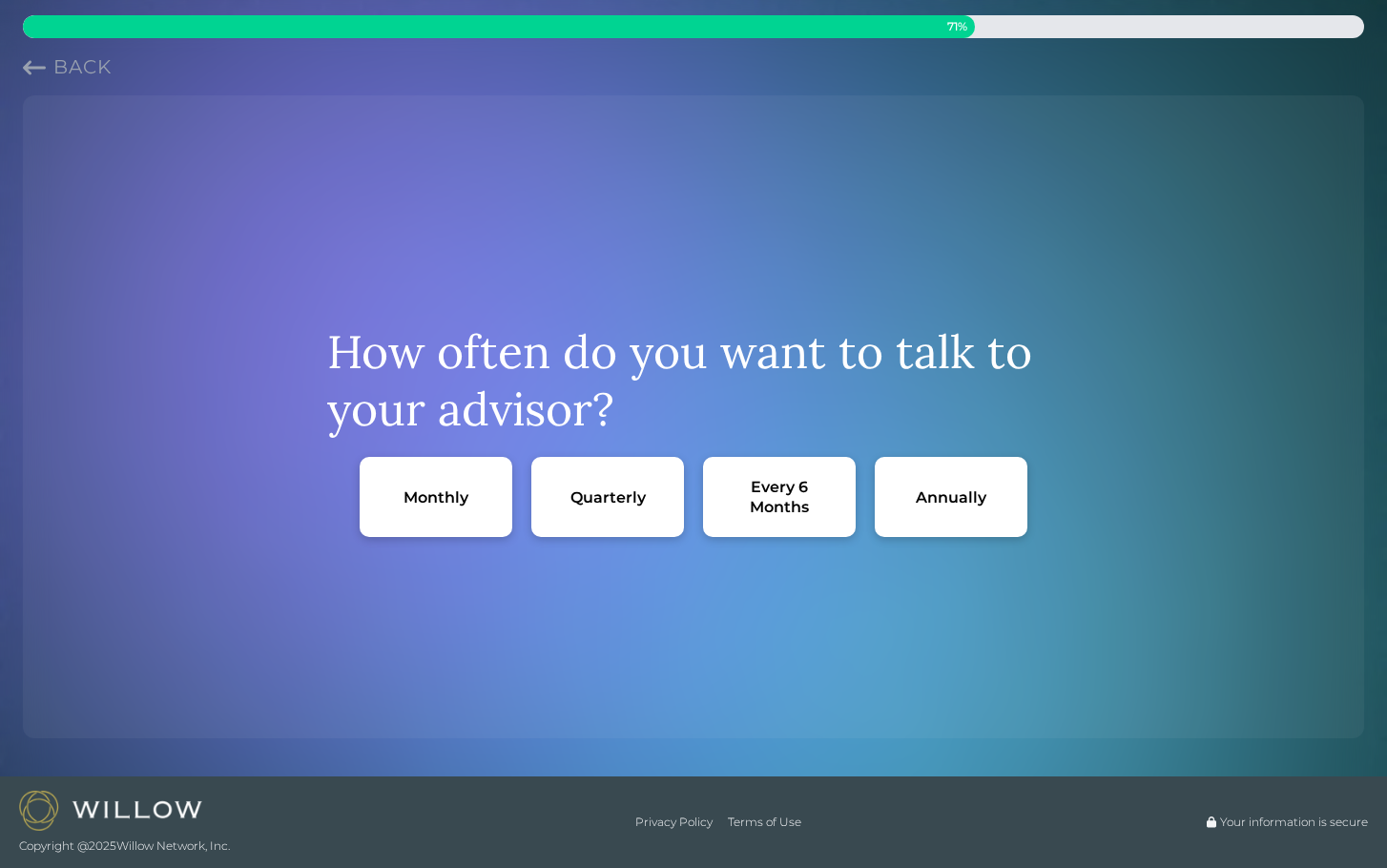
click at [920, 497] on div "Annually" at bounding box center [950, 497] width 70 height 20
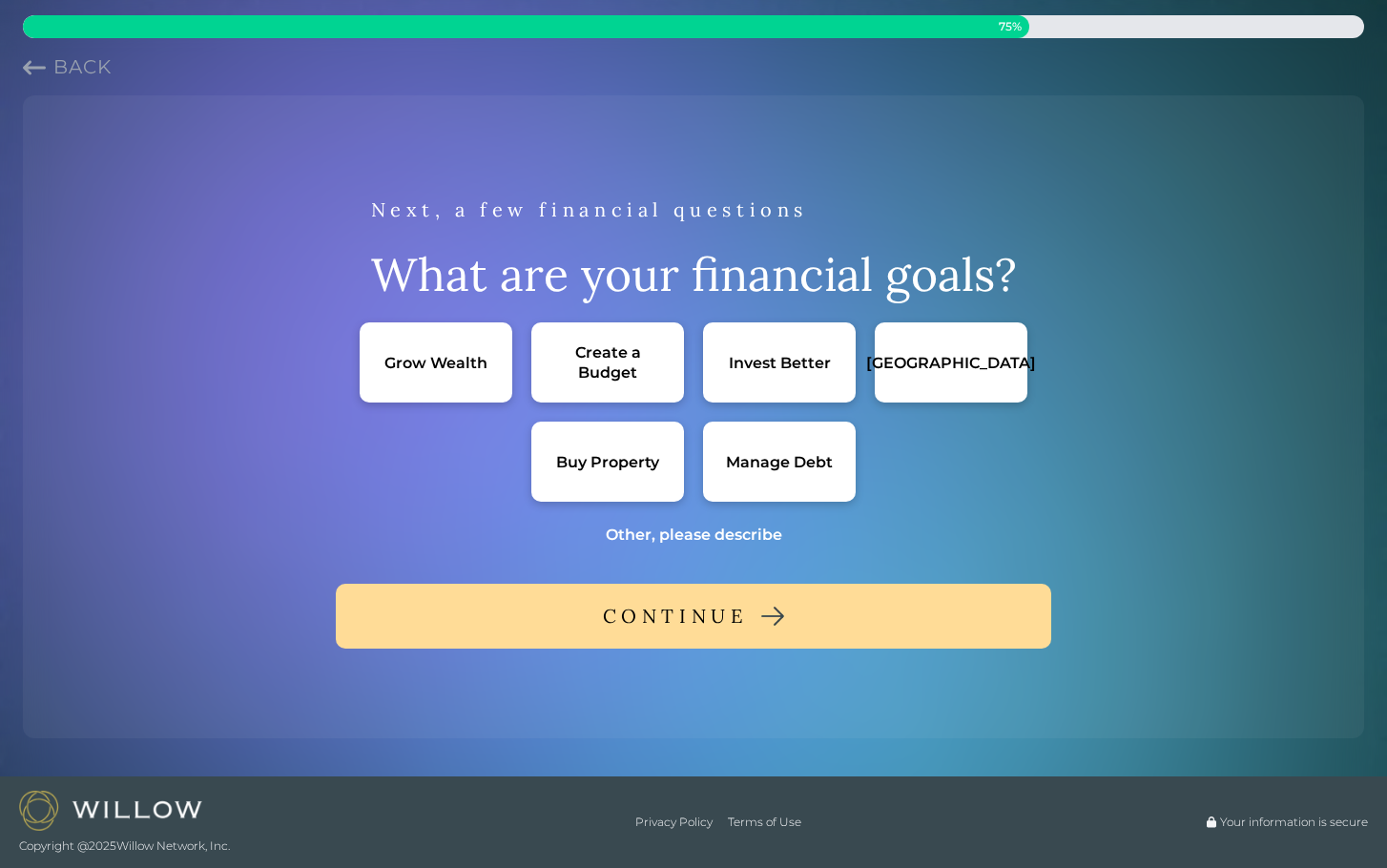
click at [446, 363] on div "Grow Wealth" at bounding box center [436, 363] width 103 height 20
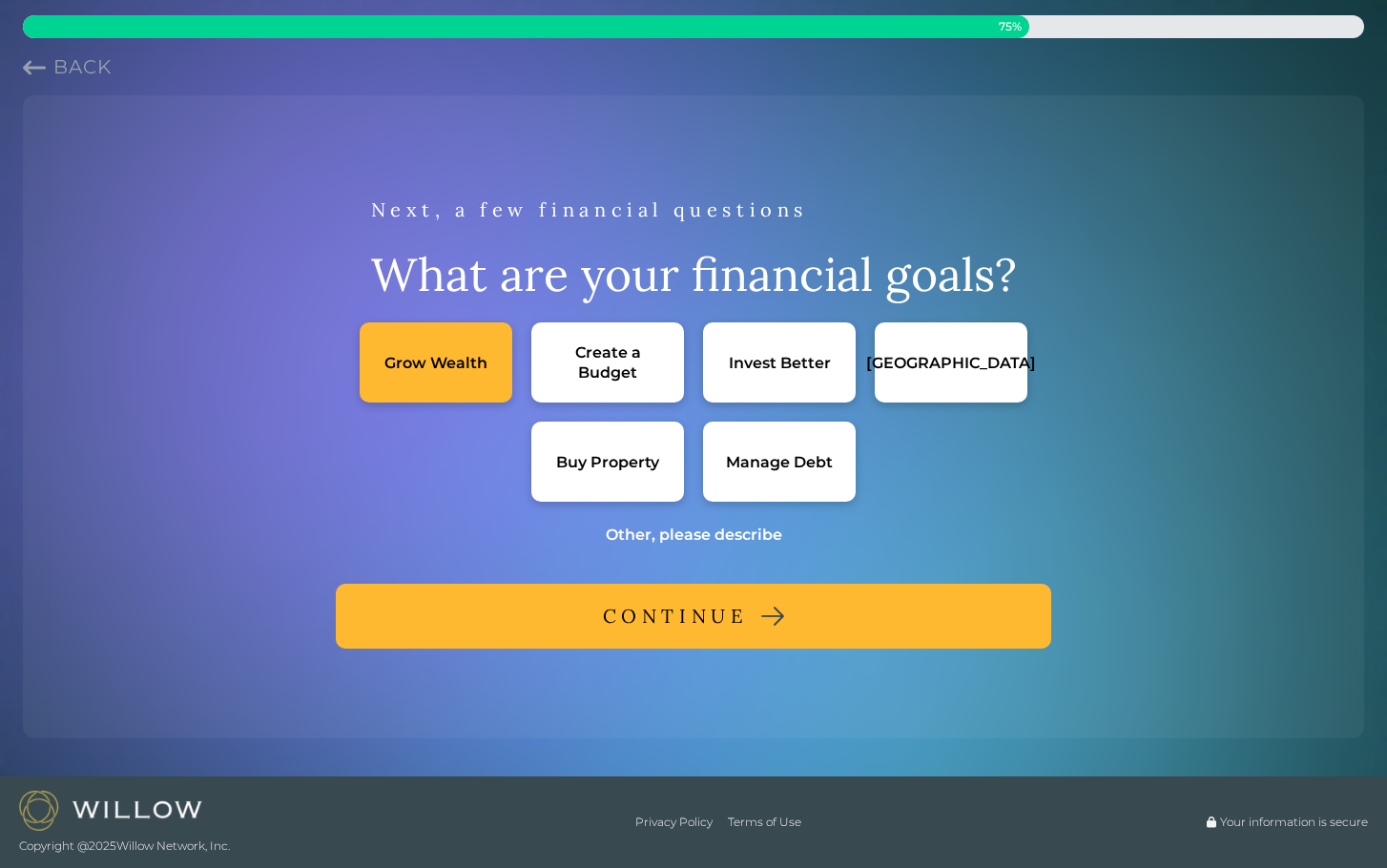
click at [601, 604] on button "CONTINUE" at bounding box center [694, 617] width 716 height 65
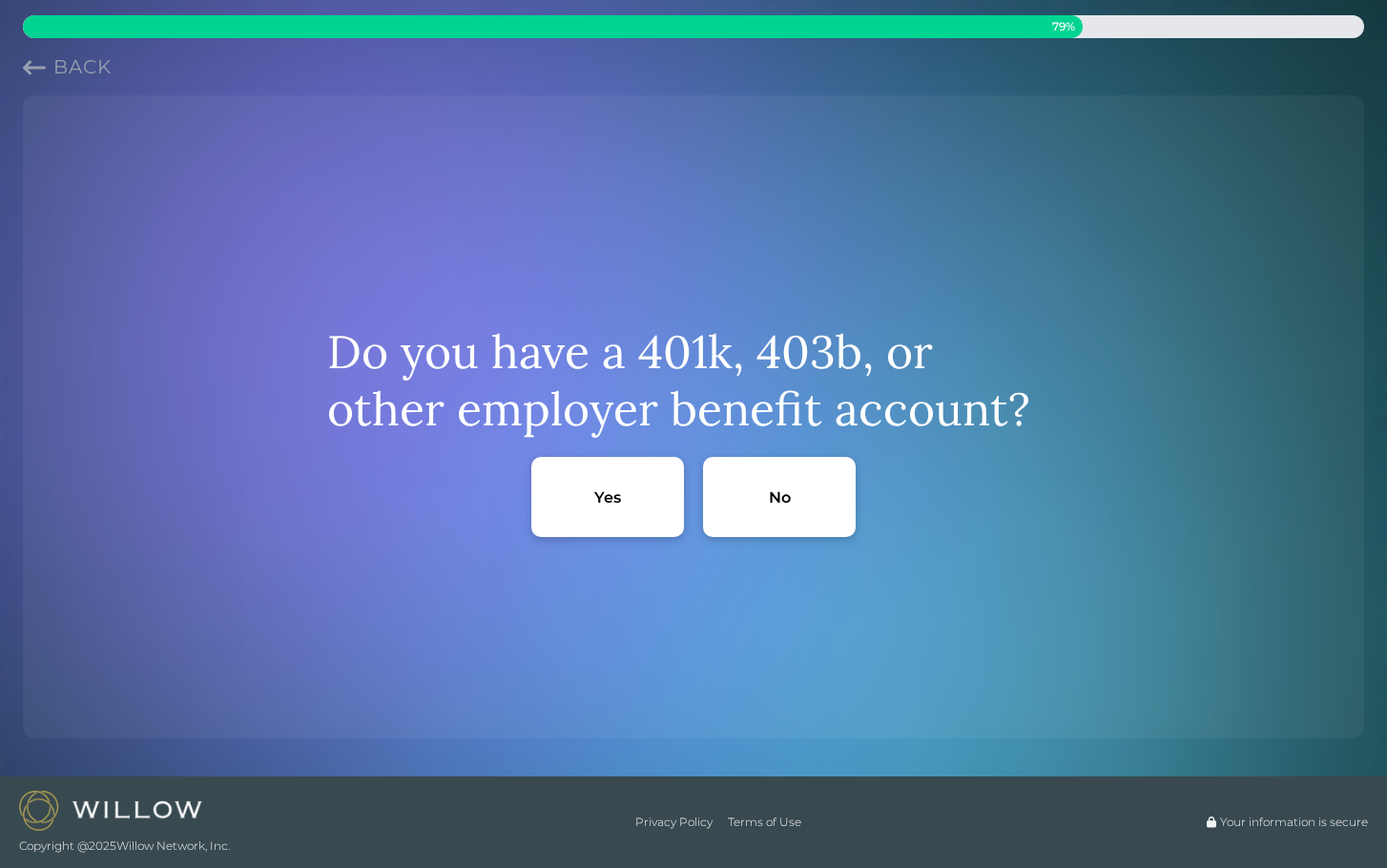
click at [619, 507] on div "Yes" at bounding box center [607, 496] width 152 height 80
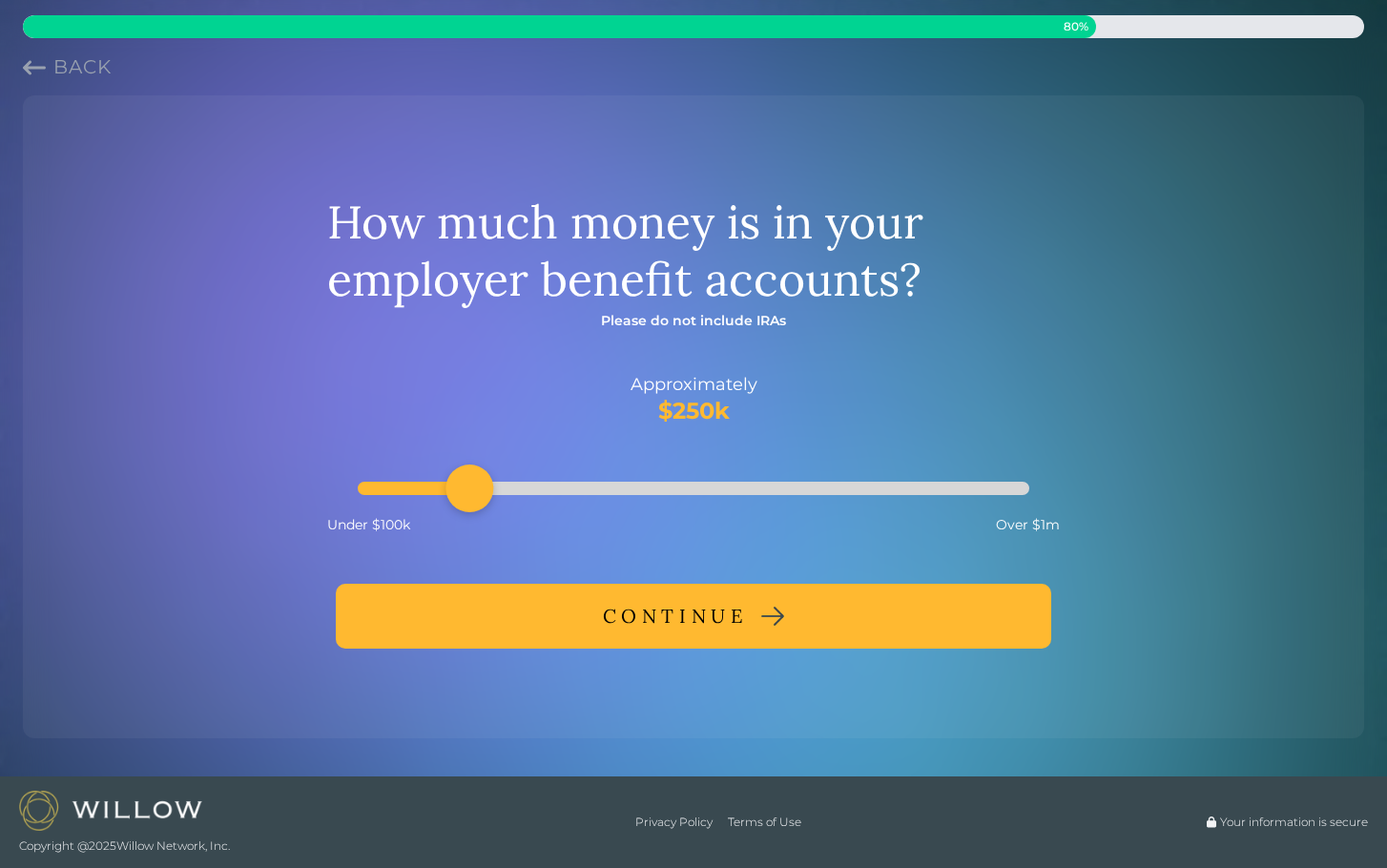
click at [614, 634] on button "CONTINUE" at bounding box center [694, 617] width 716 height 65
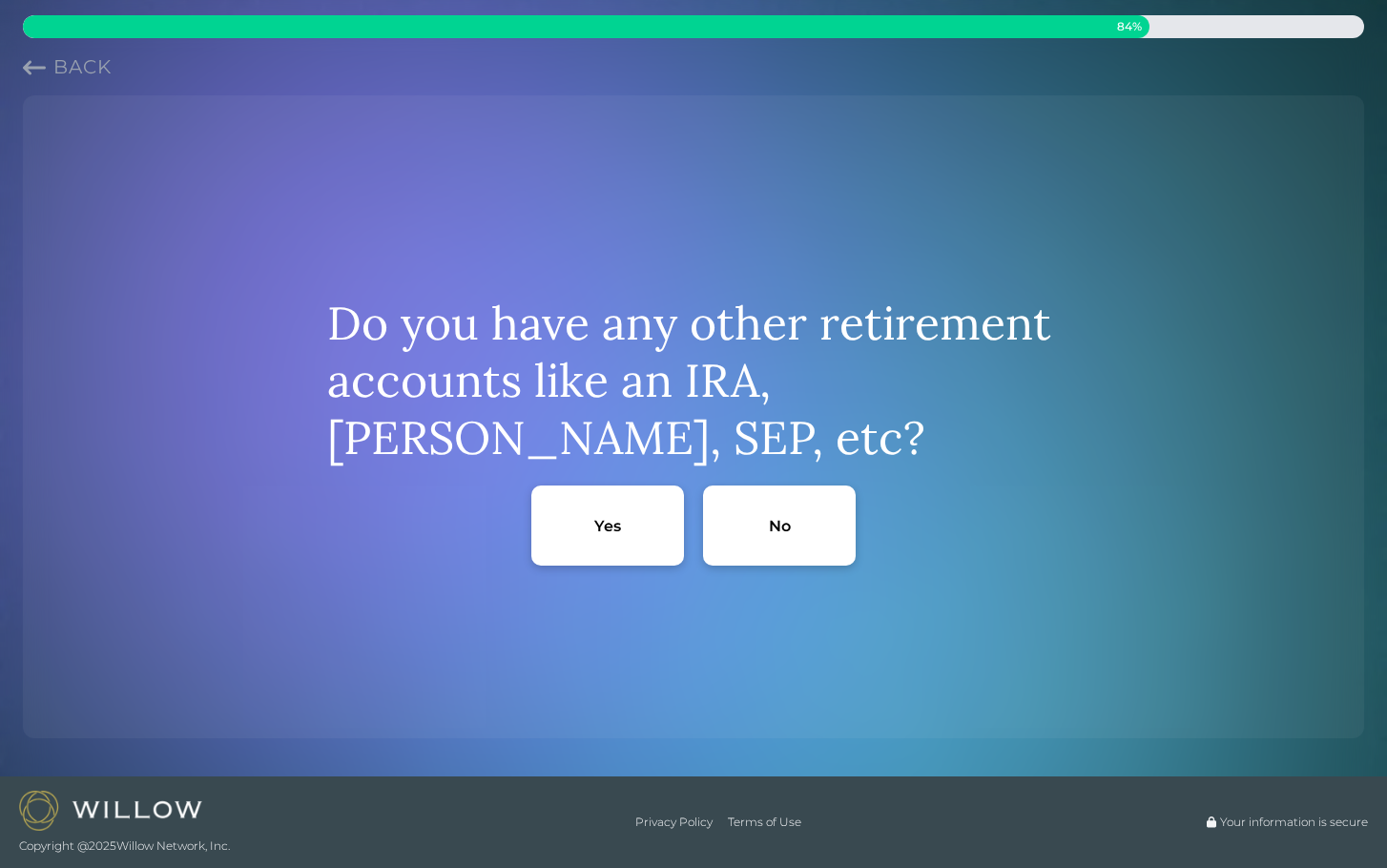
click at [640, 534] on div "Yes" at bounding box center [607, 525] width 152 height 80
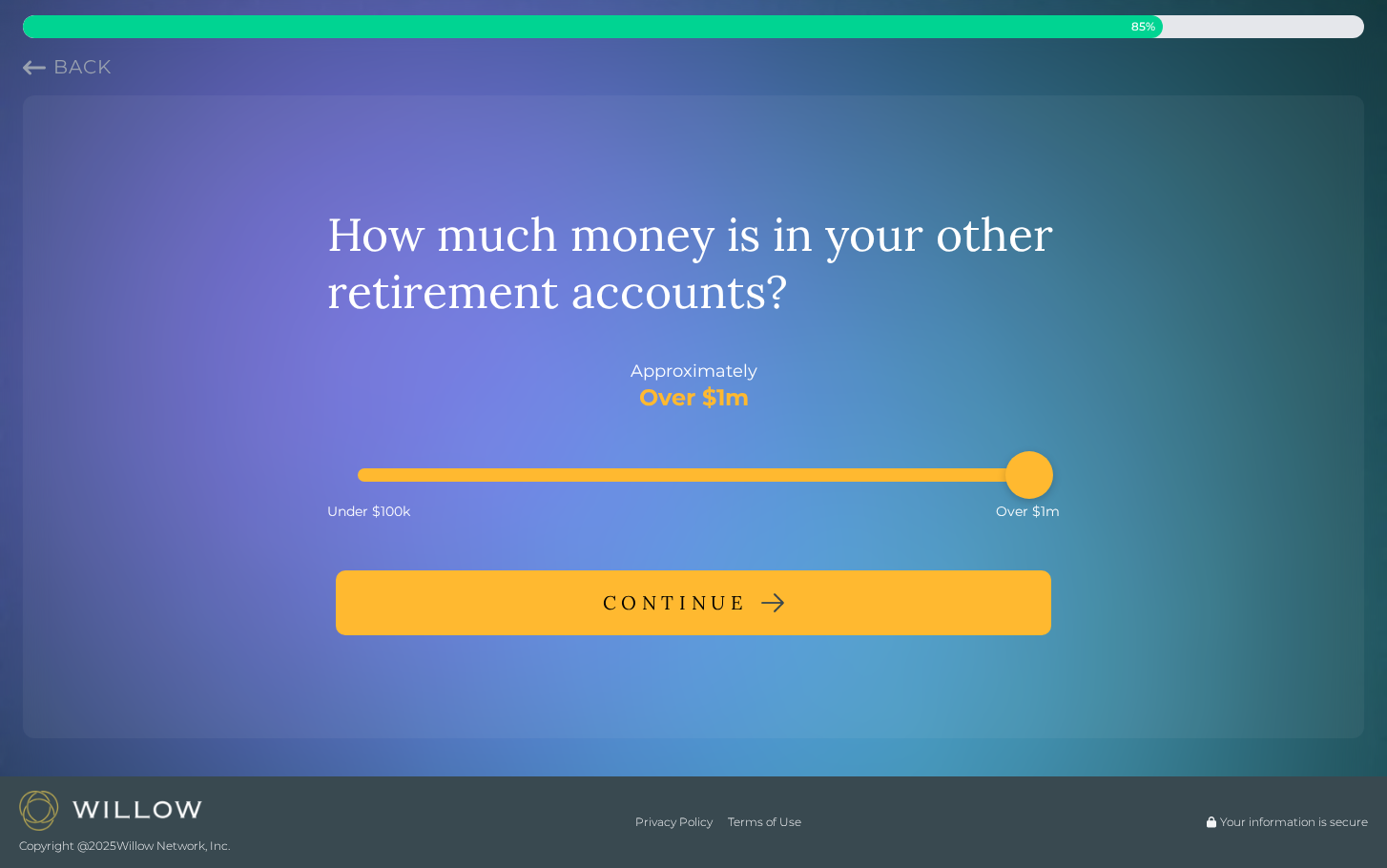
drag, startPoint x: 662, startPoint y: 463, endPoint x: 1014, endPoint y: 481, distance: 352.5
click at [1016, 481] on div "Accessibility label" at bounding box center [1029, 475] width 47 height 47
click at [861, 611] on button "CONTINUE" at bounding box center [694, 603] width 716 height 65
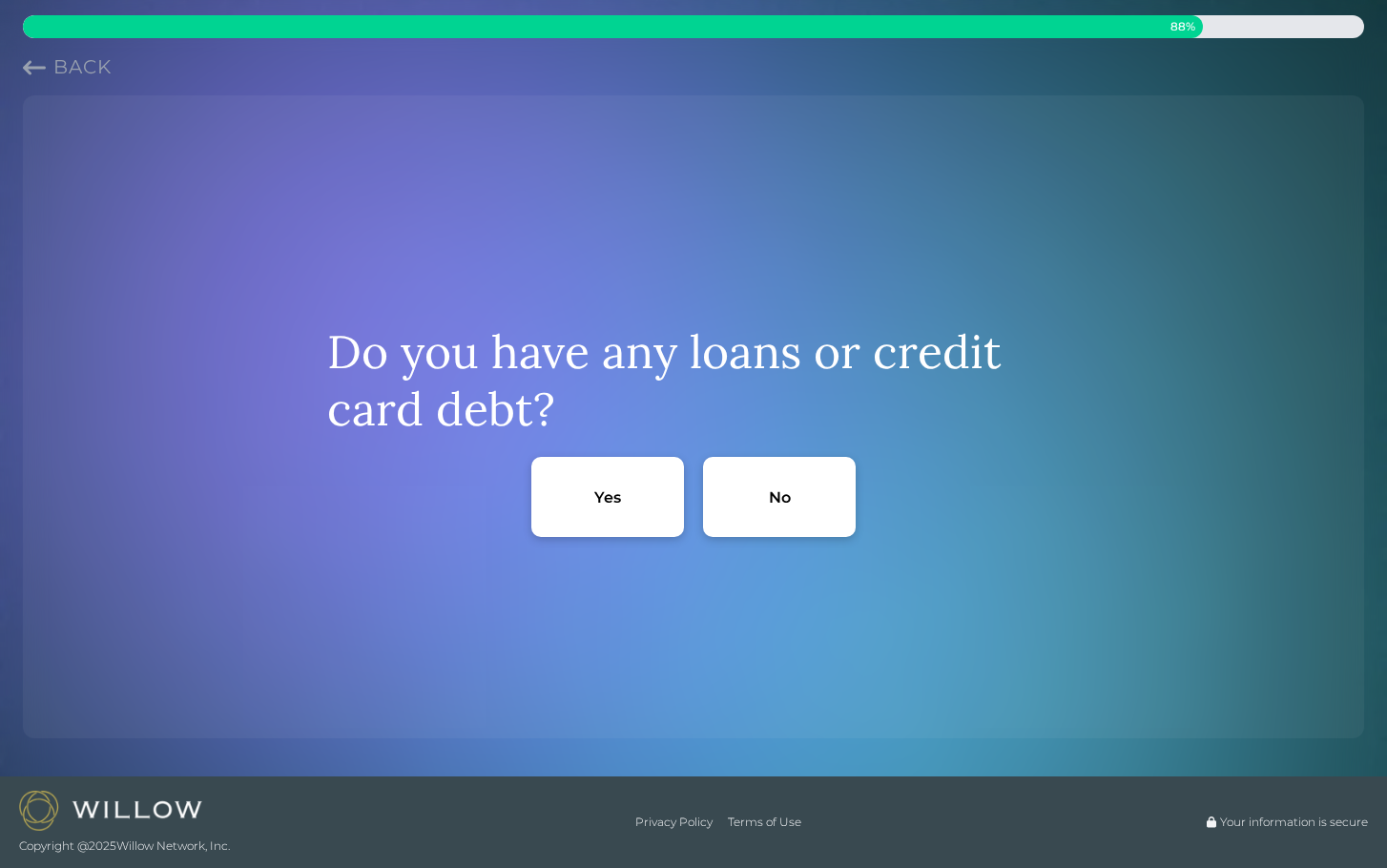
click at [759, 505] on div "No" at bounding box center [779, 496] width 152 height 80
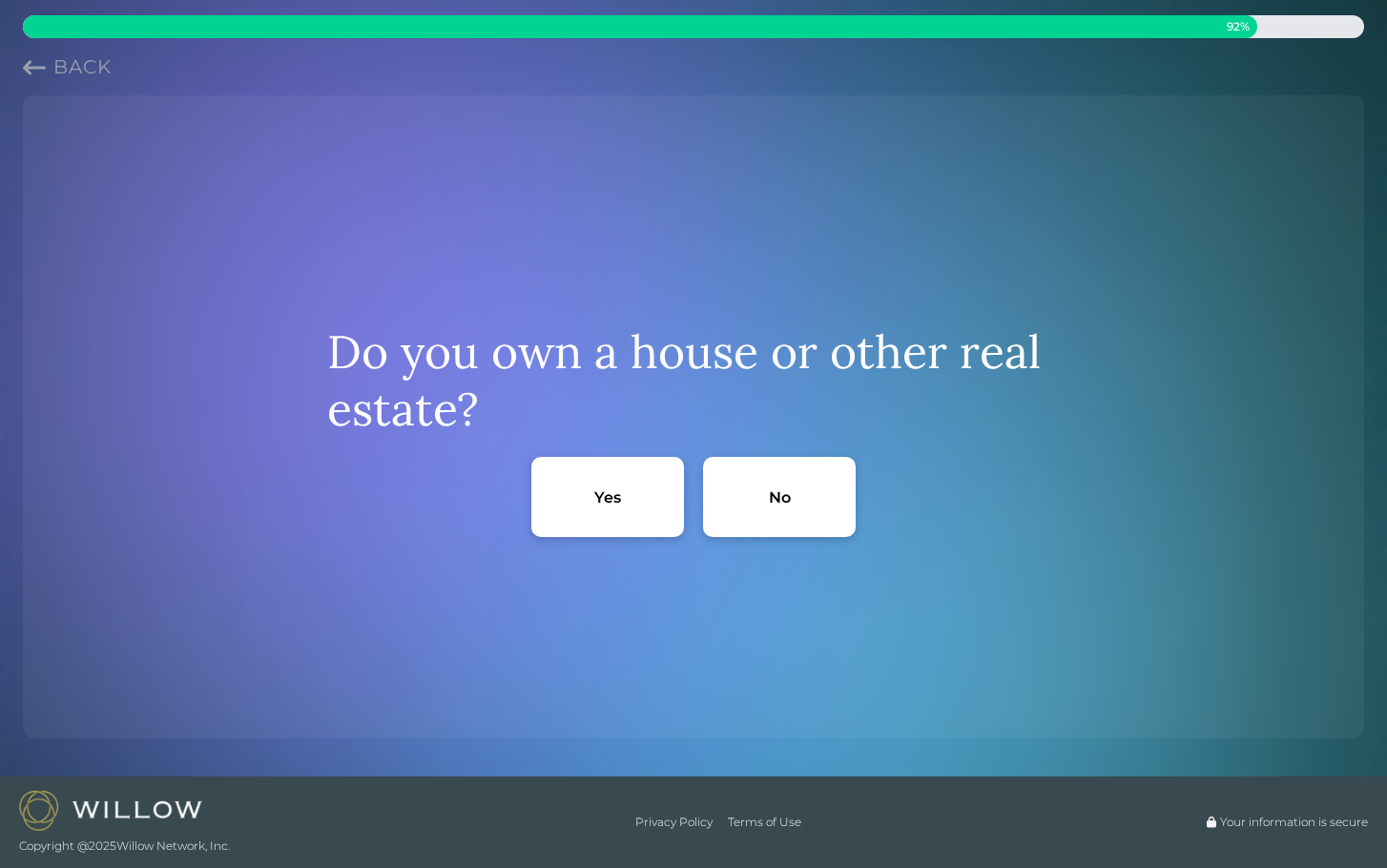
click at [618, 500] on div "Yes" at bounding box center [607, 497] width 27 height 20
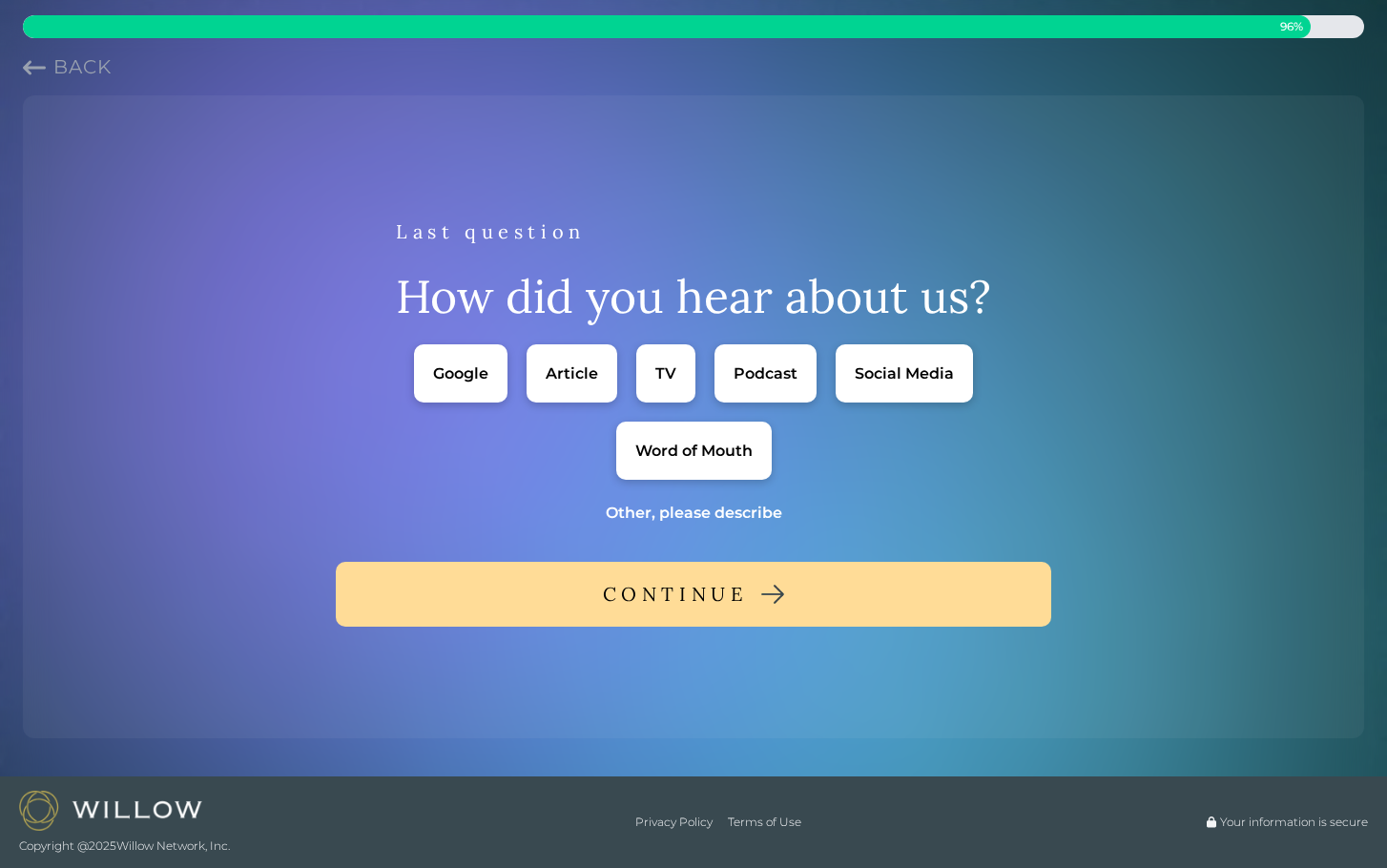
click at [881, 394] on div "Social Media" at bounding box center [904, 373] width 137 height 58
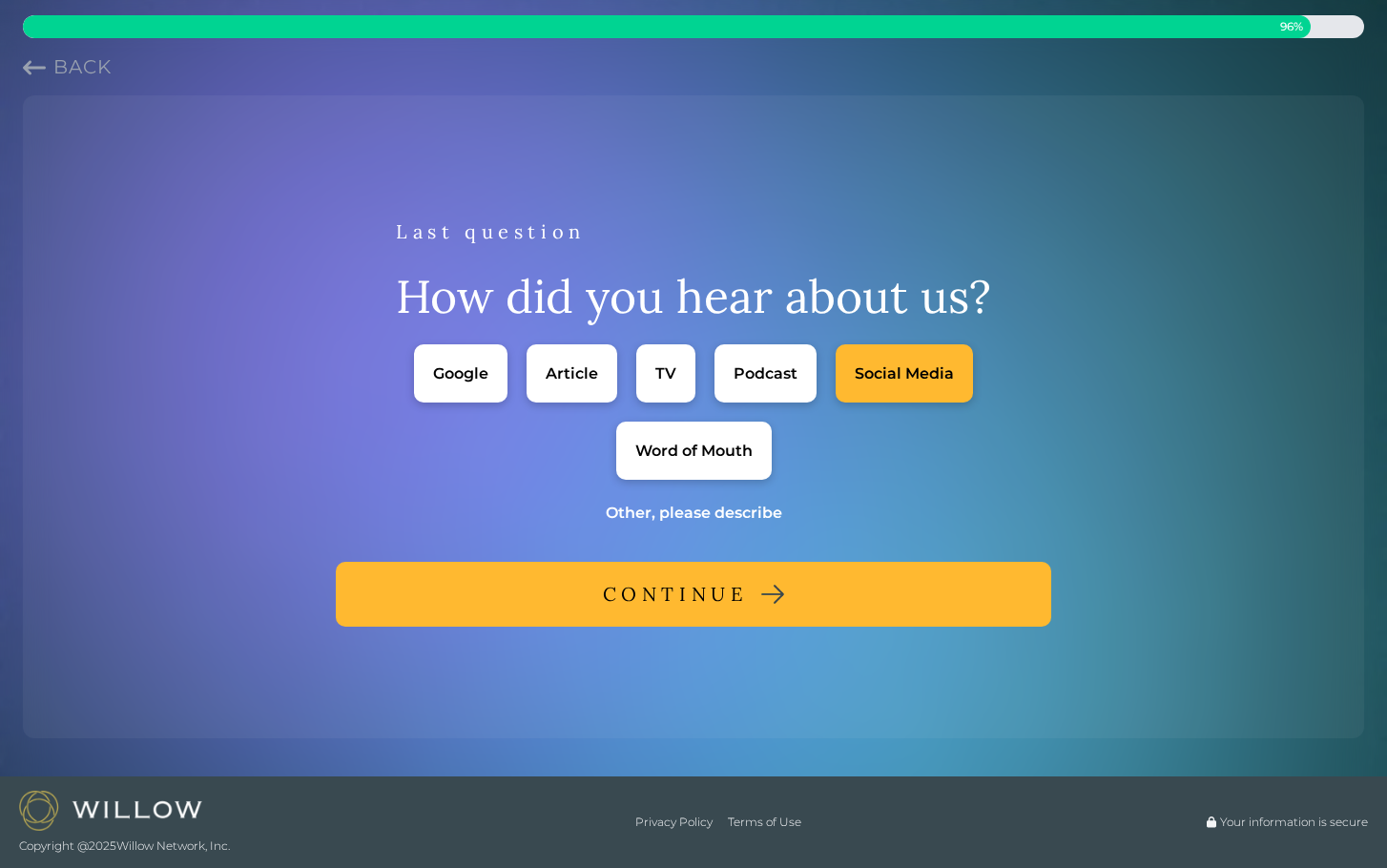
click at [774, 584] on button "CONTINUE" at bounding box center [694, 594] width 716 height 65
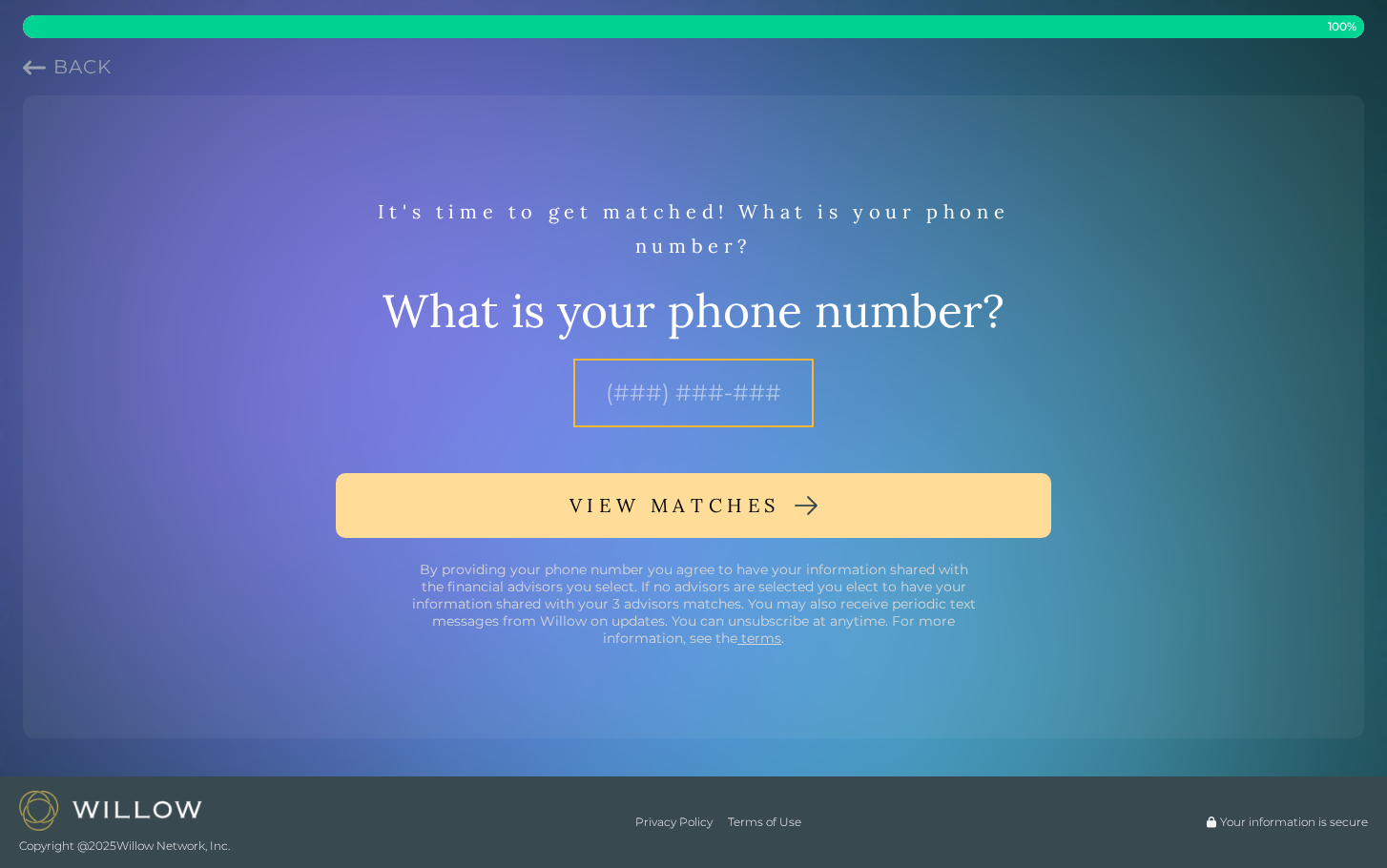
click at [698, 404] on input "text" at bounding box center [693, 392] width 240 height 68
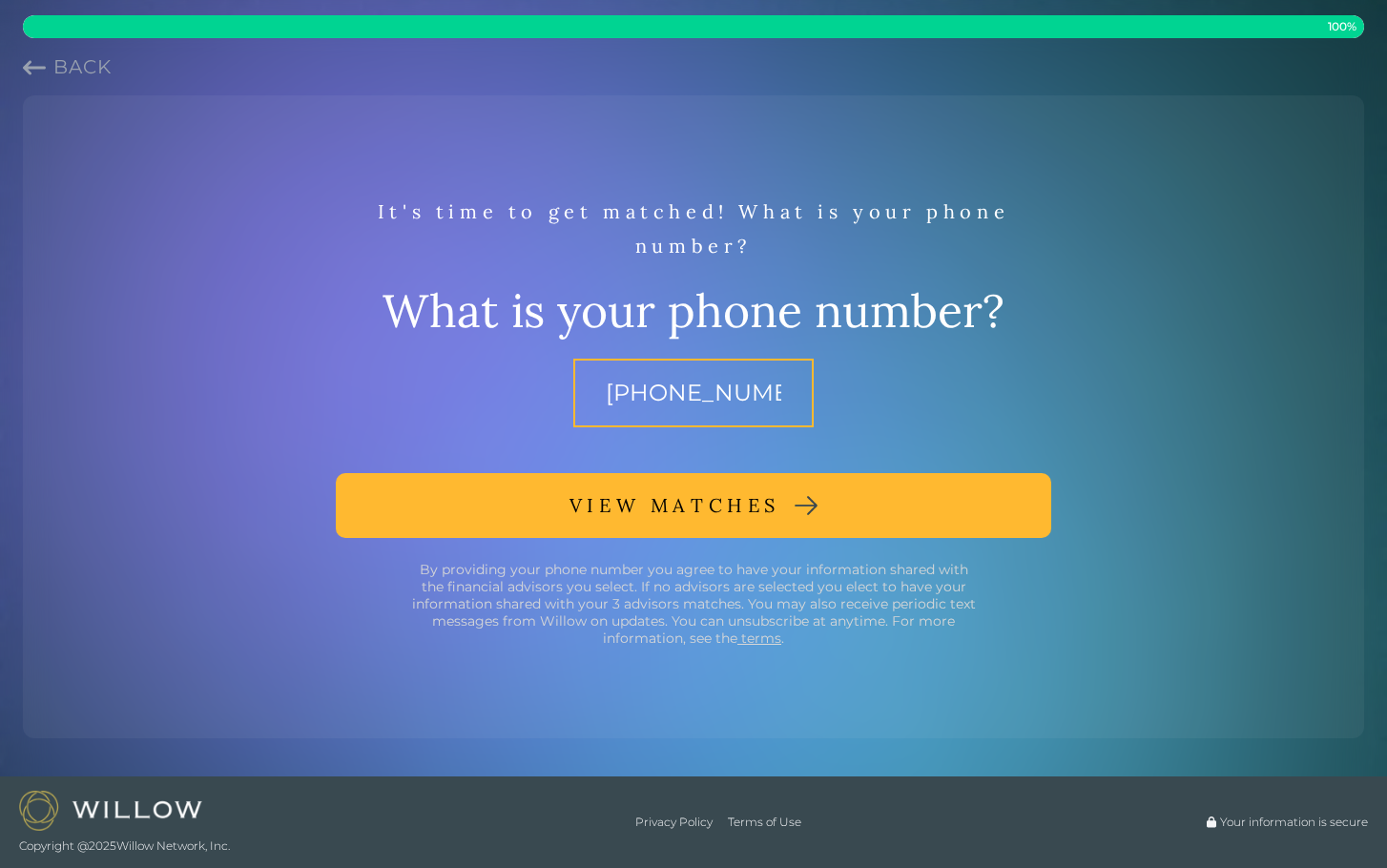
type input "[PHONE_NUMBER]"
click at [687, 506] on div "VIEW MATCHES" at bounding box center [674, 505] width 211 height 35
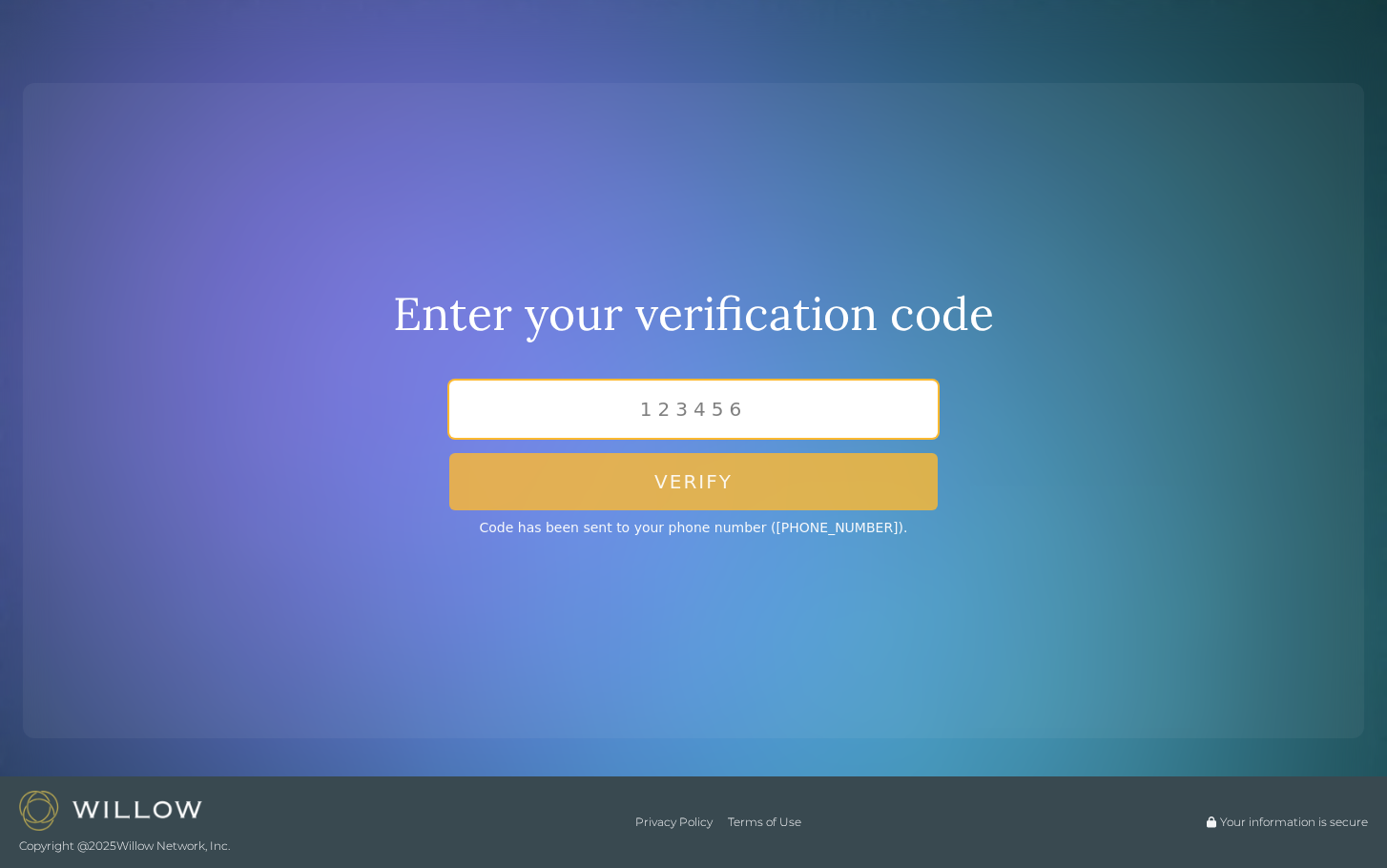
click at [598, 414] on input "text" at bounding box center [693, 409] width 488 height 57
